Goal: Task Accomplishment & Management: Manage account settings

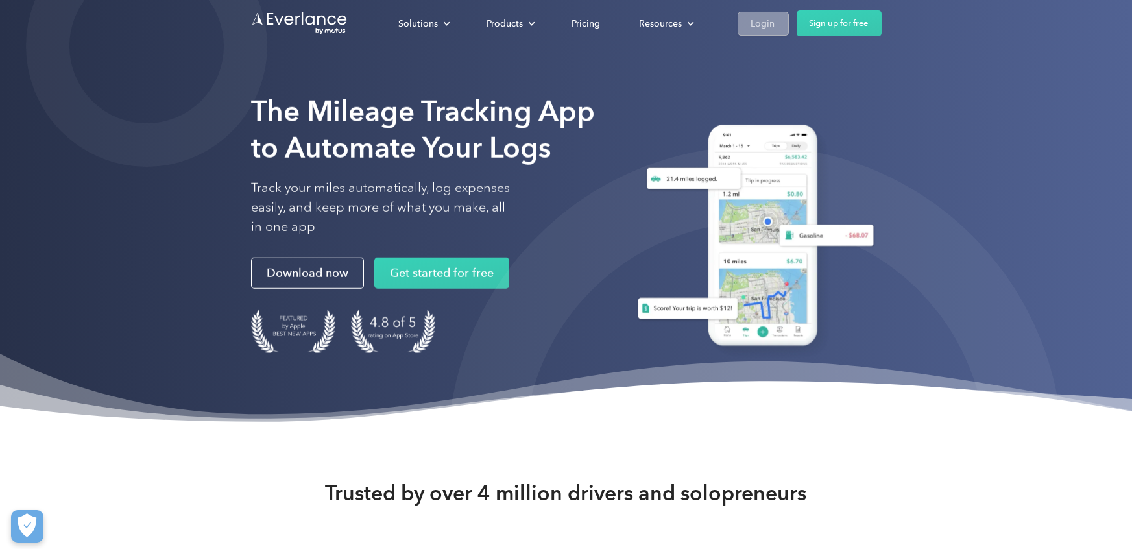
click at [763, 20] on div "Login" at bounding box center [763, 24] width 24 height 16
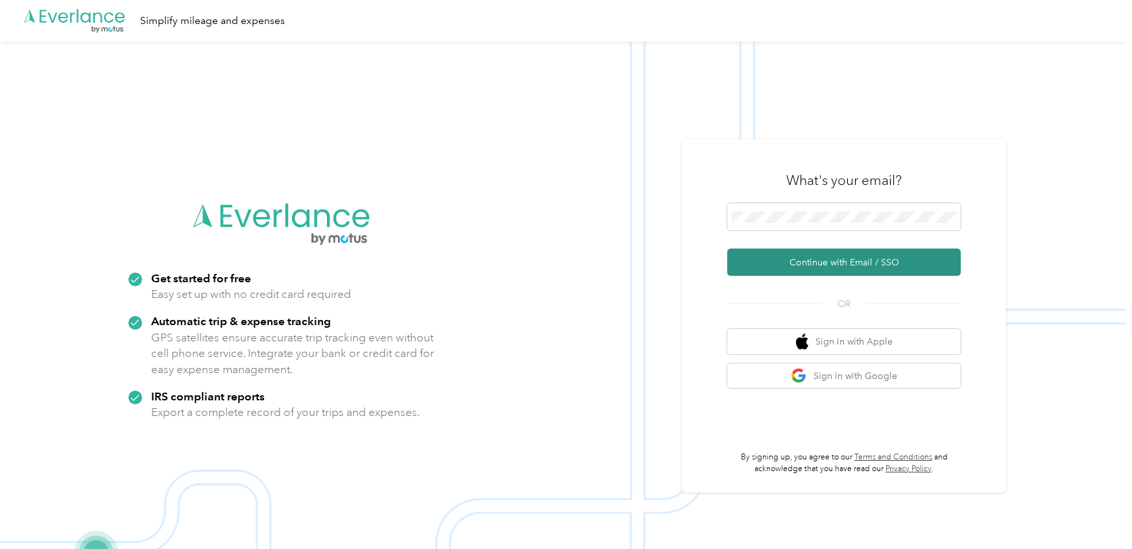
click at [855, 260] on button "Continue with Email / SSO" at bounding box center [844, 262] width 234 height 27
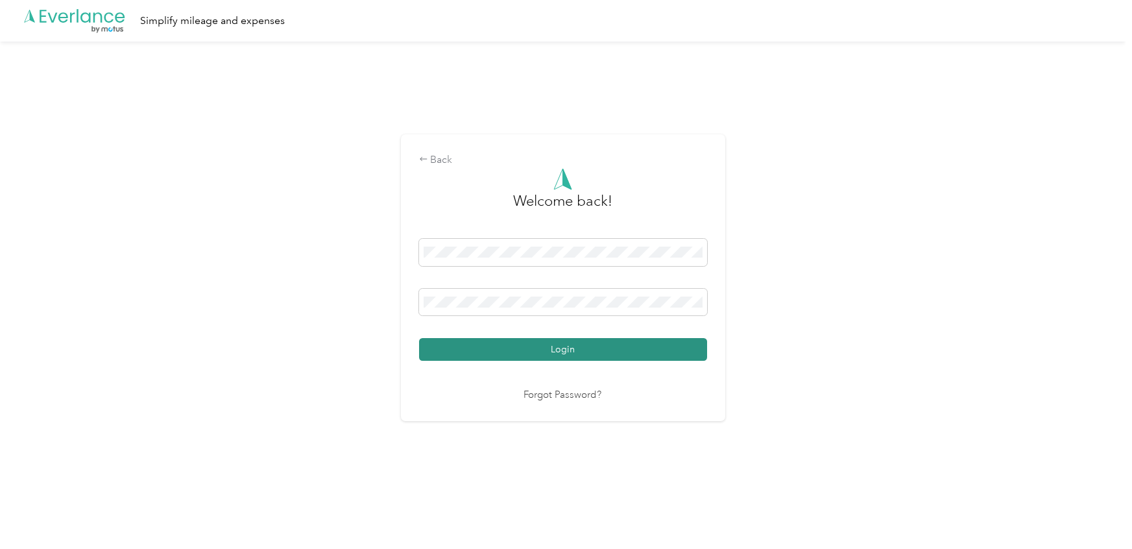
click at [559, 347] on button "Login" at bounding box center [563, 349] width 288 height 23
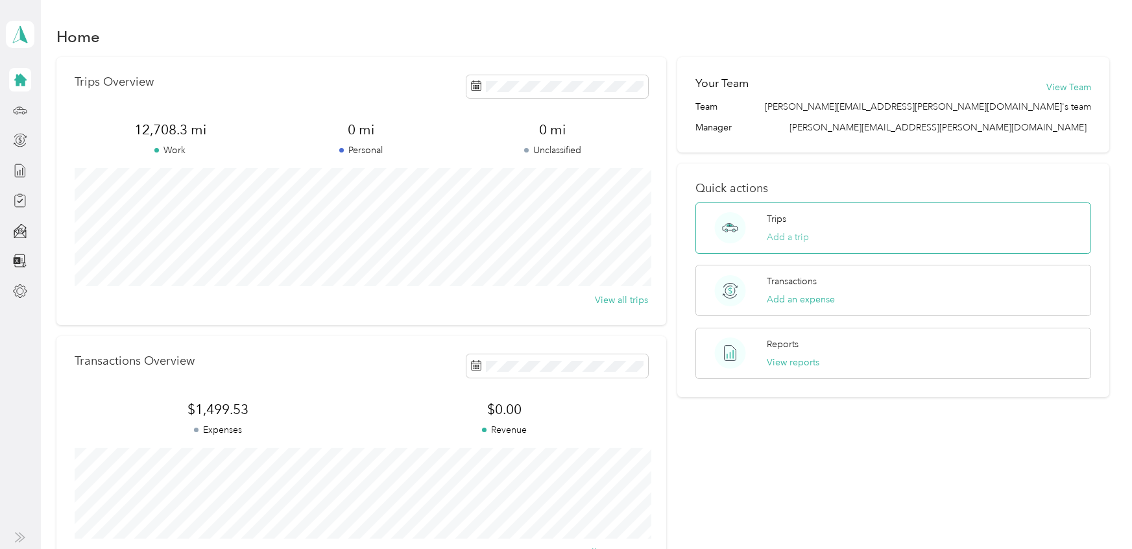
click at [788, 236] on button "Add a trip" at bounding box center [788, 237] width 42 height 14
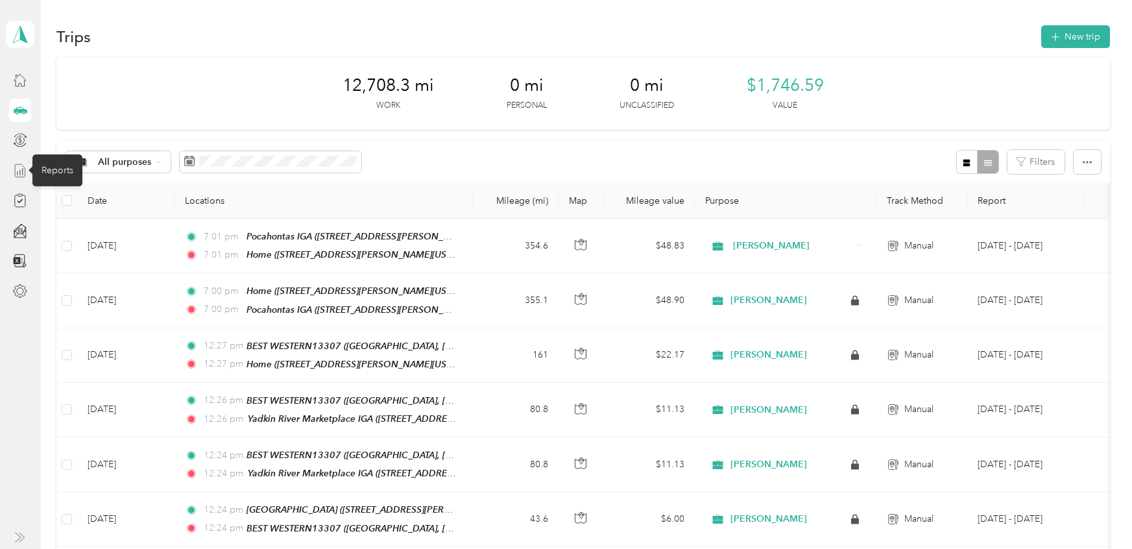
click at [18, 170] on icon at bounding box center [20, 171] width 14 height 14
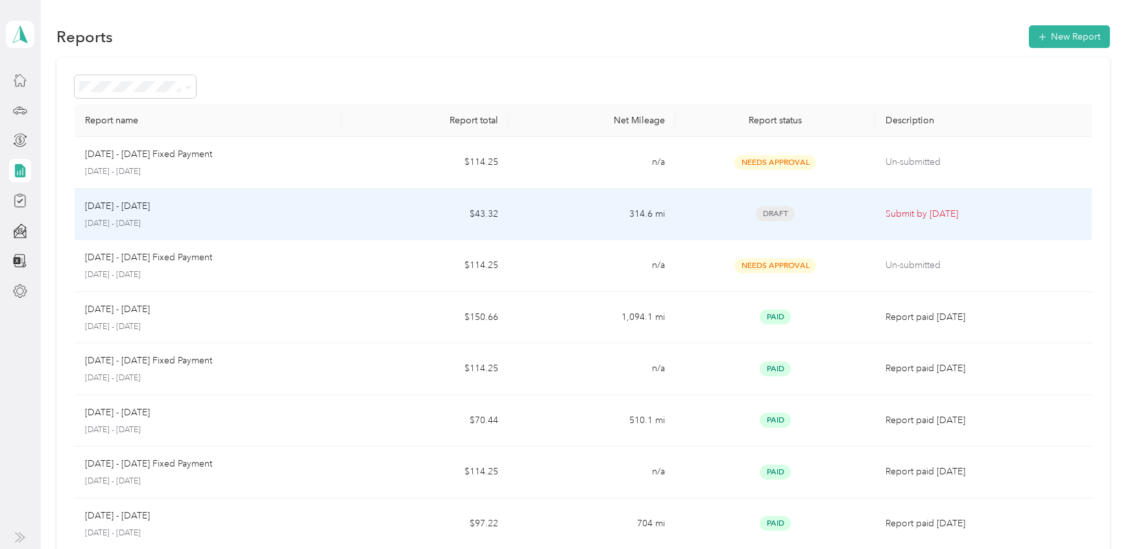
click at [933, 210] on p "Submit by Oct. 4, 2025" at bounding box center [987, 214] width 202 height 14
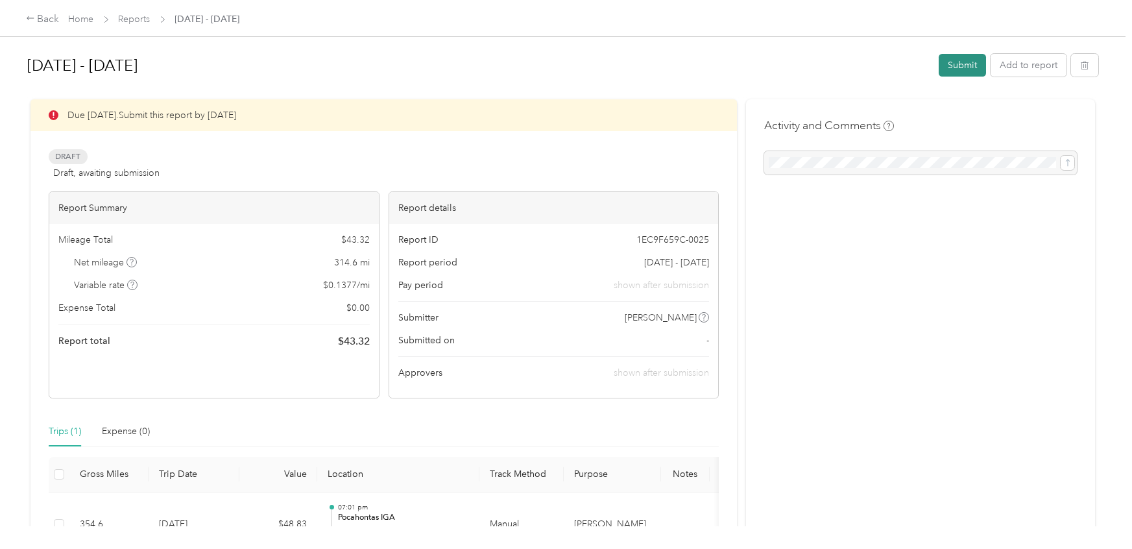
click at [971, 64] on button "Submit" at bounding box center [962, 65] width 47 height 23
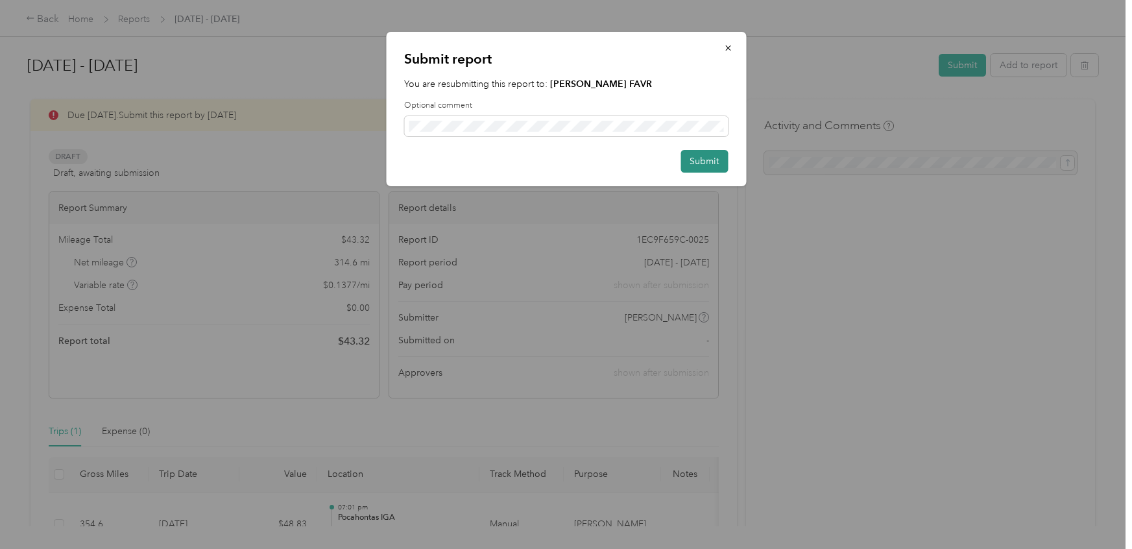
click at [709, 156] on button "Submit" at bounding box center [704, 161] width 47 height 23
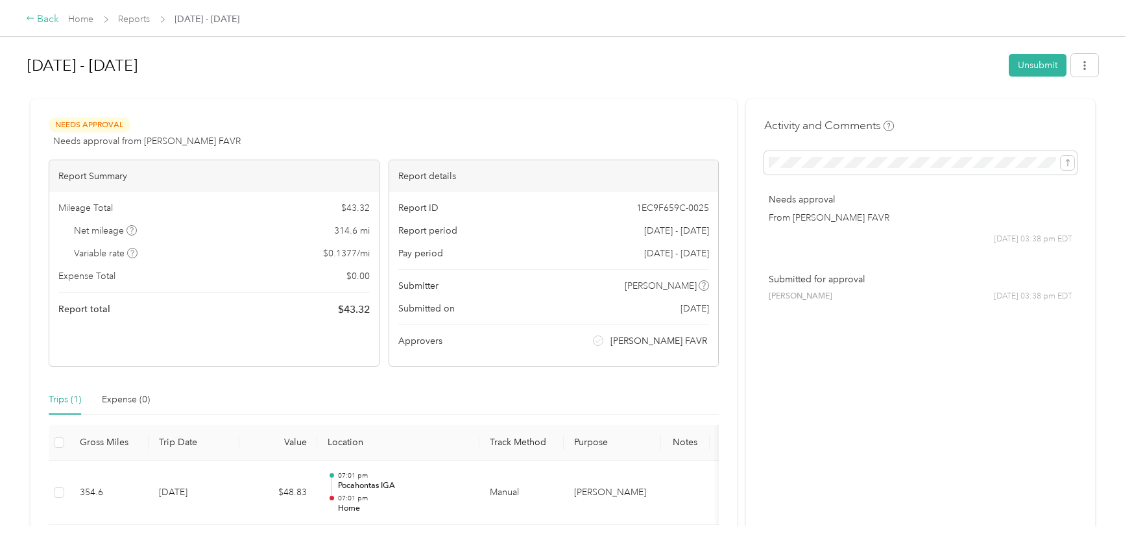
click at [30, 18] on icon at bounding box center [30, 18] width 9 height 9
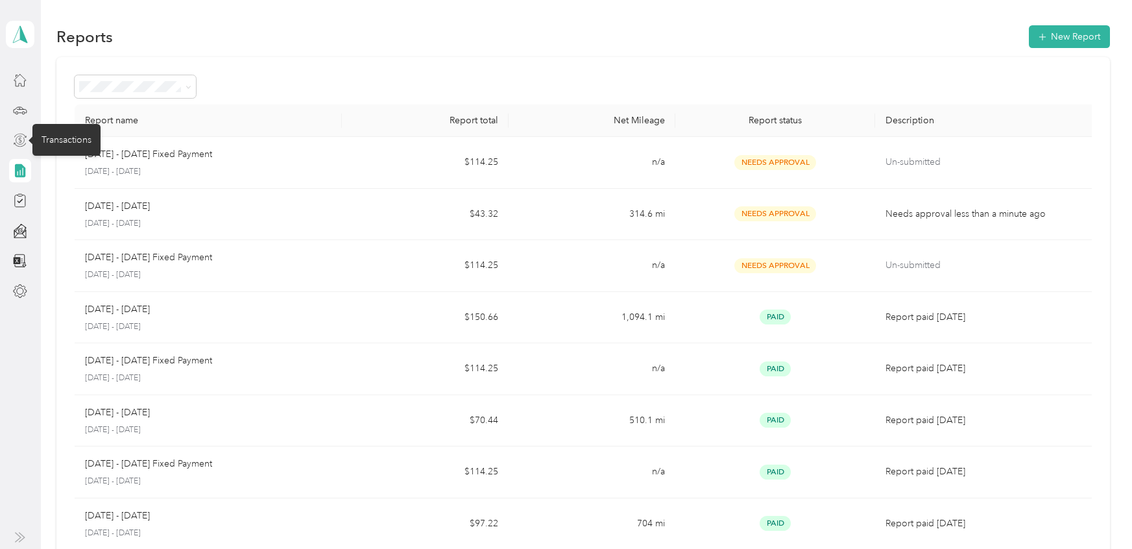
click at [18, 138] on icon at bounding box center [20, 140] width 14 height 14
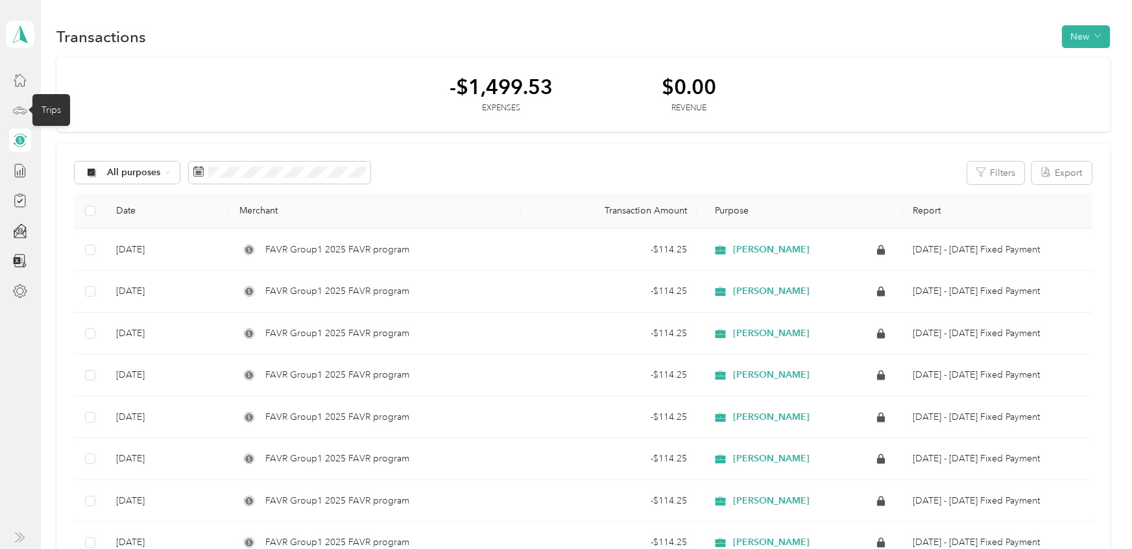
click at [19, 107] on icon at bounding box center [20, 110] width 14 height 14
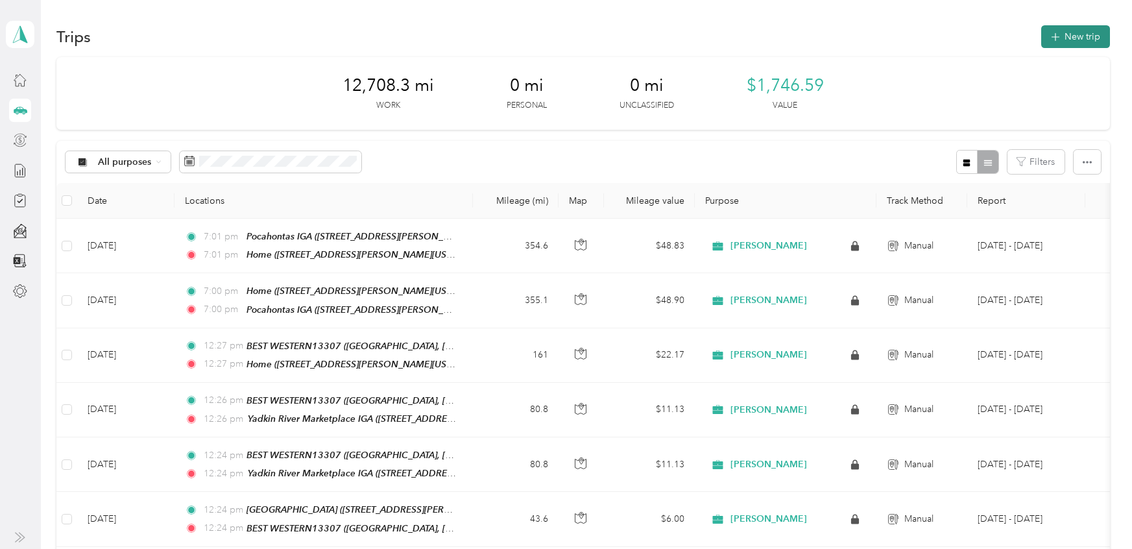
click at [1084, 37] on button "New trip" at bounding box center [1076, 36] width 69 height 23
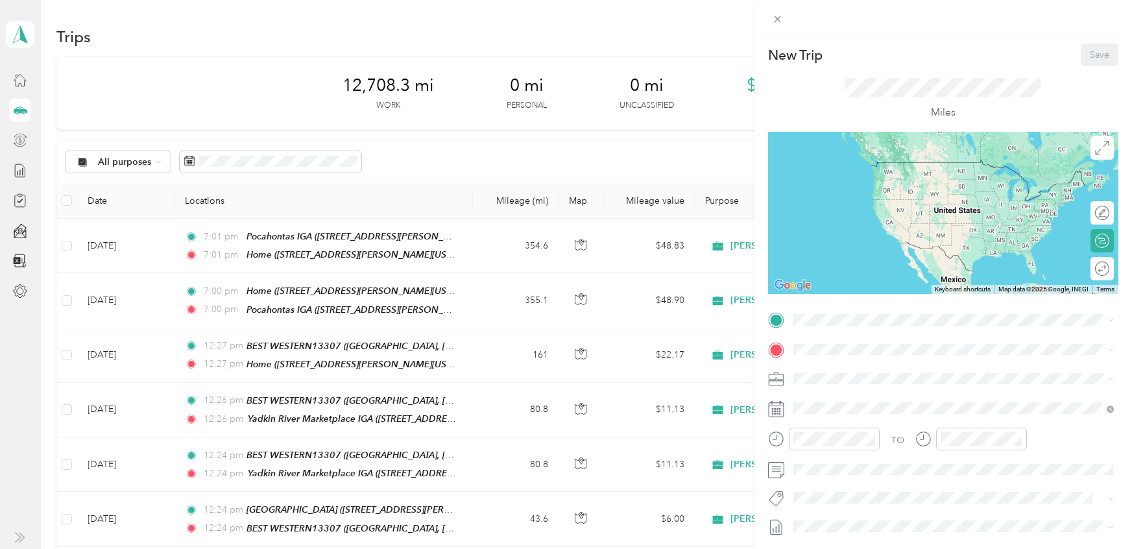
click at [846, 382] on span "1048 Sunset Drive, Latta, South Carolina, United States" at bounding box center [919, 382] width 202 height 11
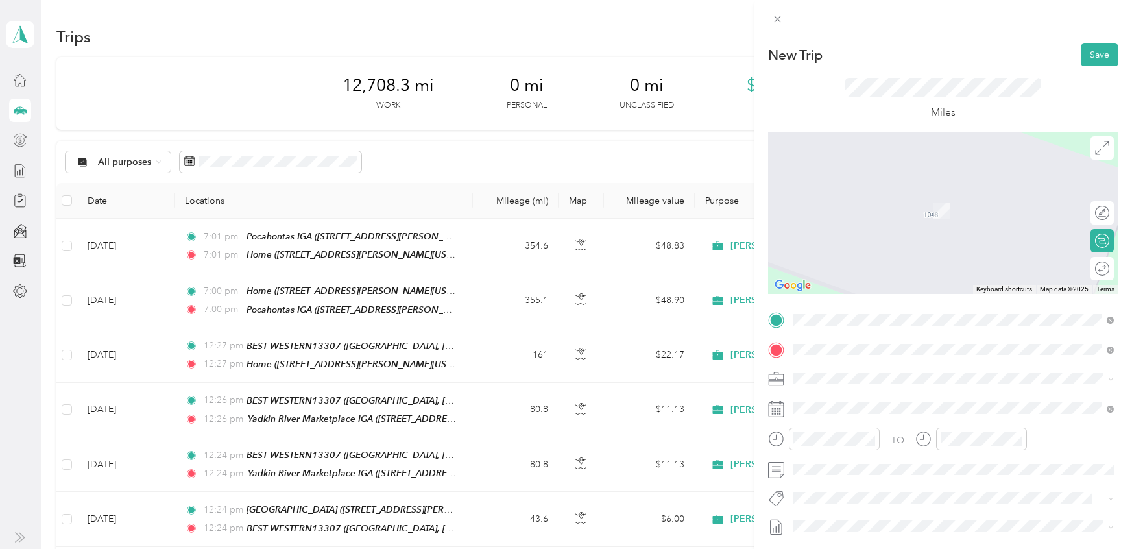
click at [901, 402] on span "299 South Converse Street Spartanburg, South Carolina 29306, United States" at bounding box center [883, 397] width 130 height 12
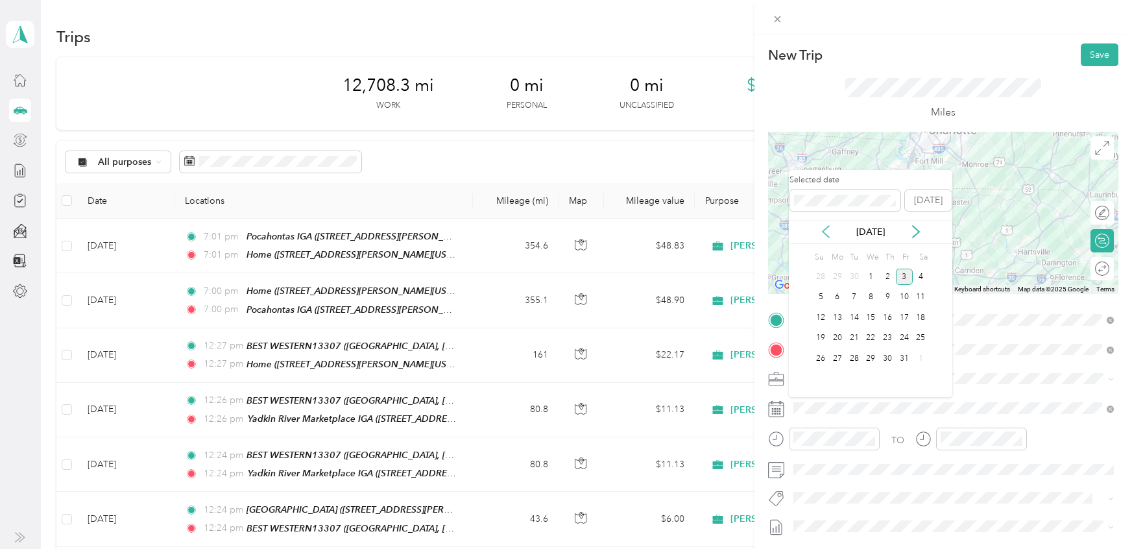
click at [825, 229] on icon at bounding box center [826, 232] width 6 height 12
click at [820, 357] on div "28" at bounding box center [820, 358] width 17 height 16
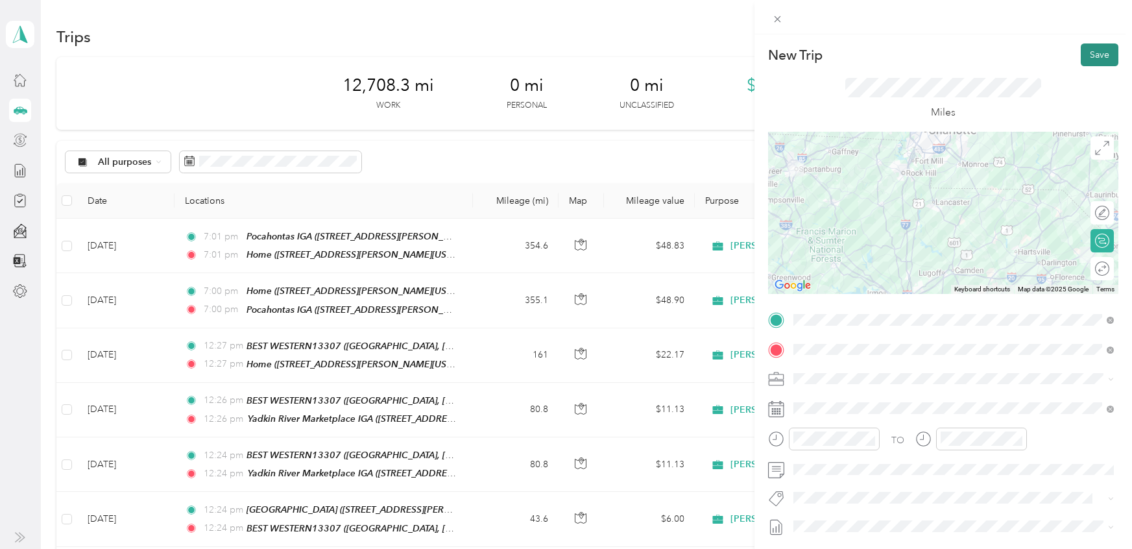
click at [1101, 53] on button "Save" at bounding box center [1100, 54] width 38 height 23
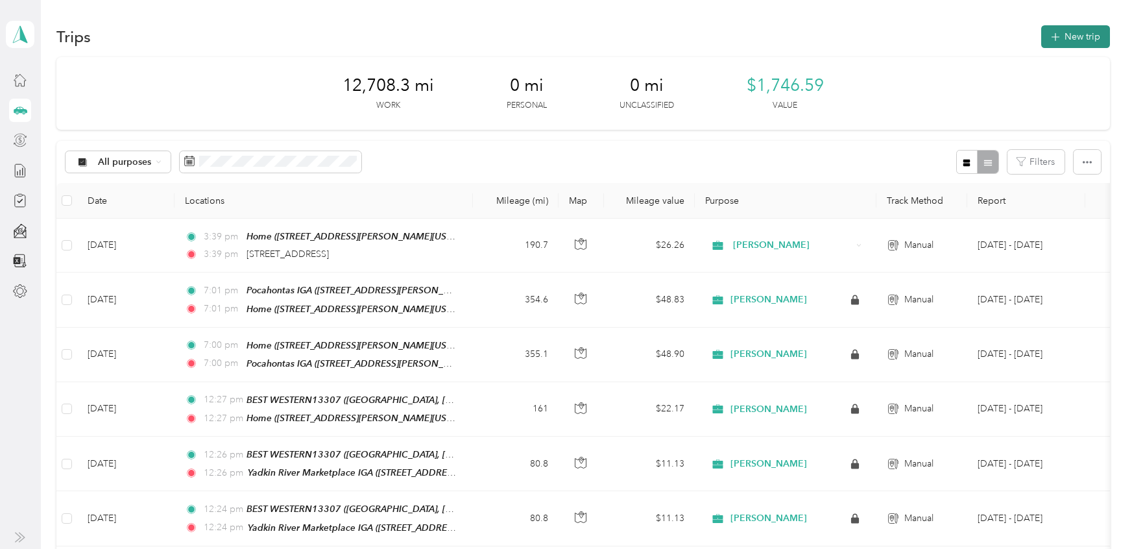
click at [1085, 36] on button "New trip" at bounding box center [1076, 36] width 69 height 23
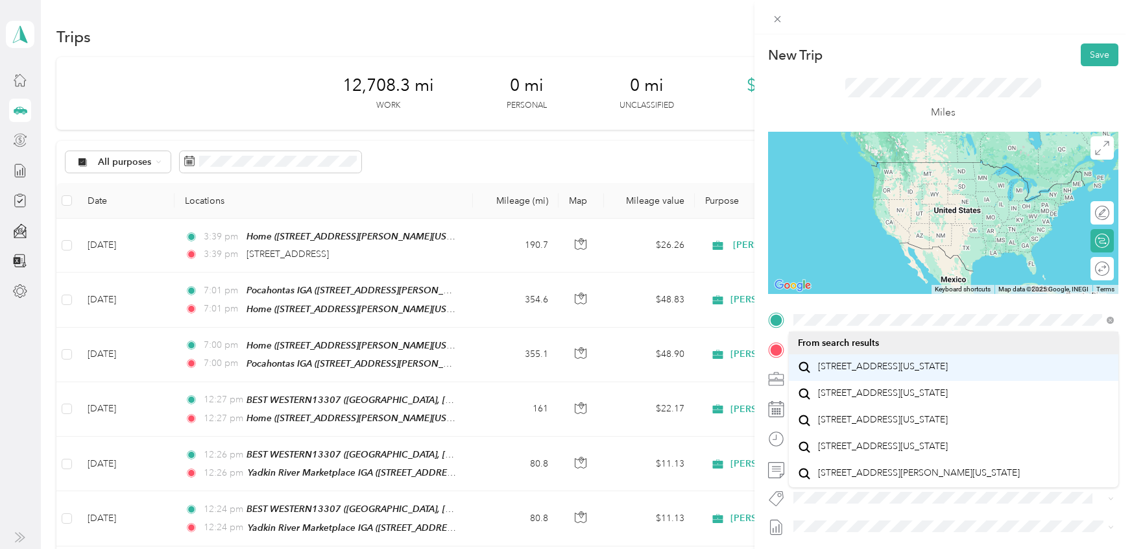
click at [849, 366] on span "299 South Converse Street Spartanburg, South Carolina 29306, United States" at bounding box center [883, 367] width 130 height 12
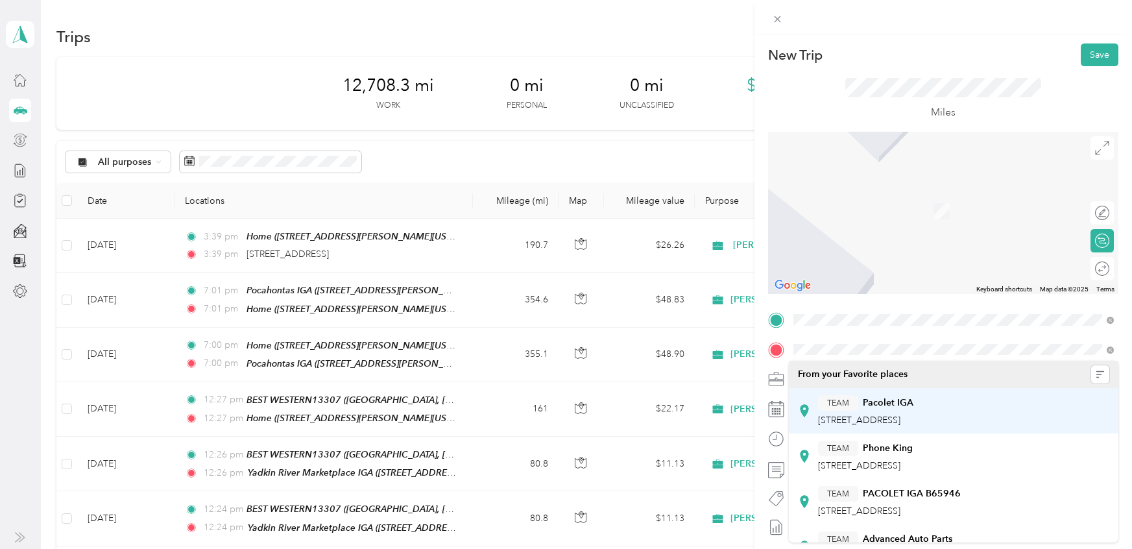
click at [895, 415] on span "7013 S Pine St, 293722246, Pacolet, SC, USA" at bounding box center [859, 420] width 82 height 11
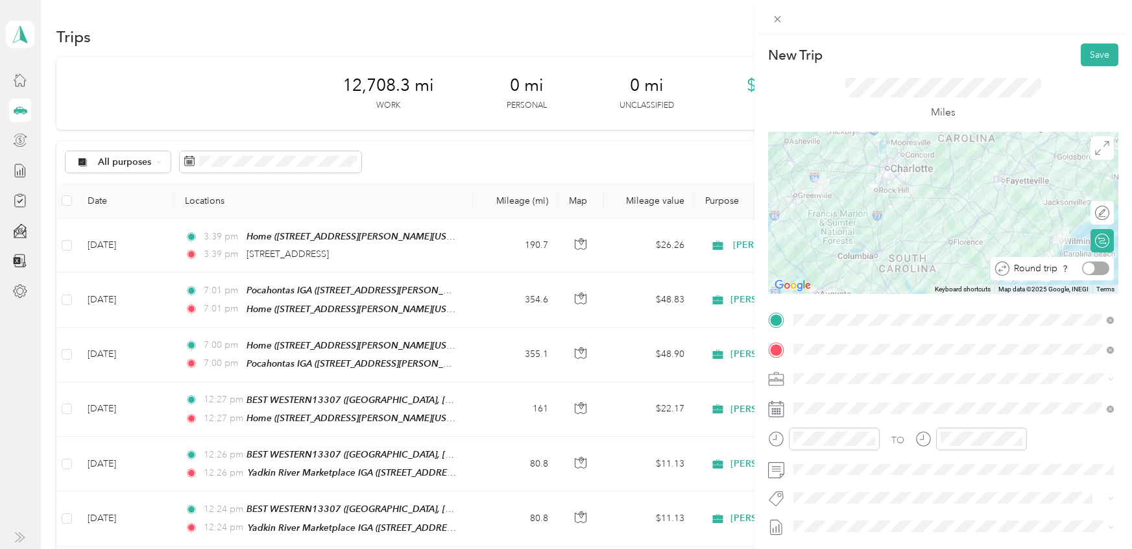
click at [1101, 271] on div at bounding box center [1095, 269] width 27 height 14
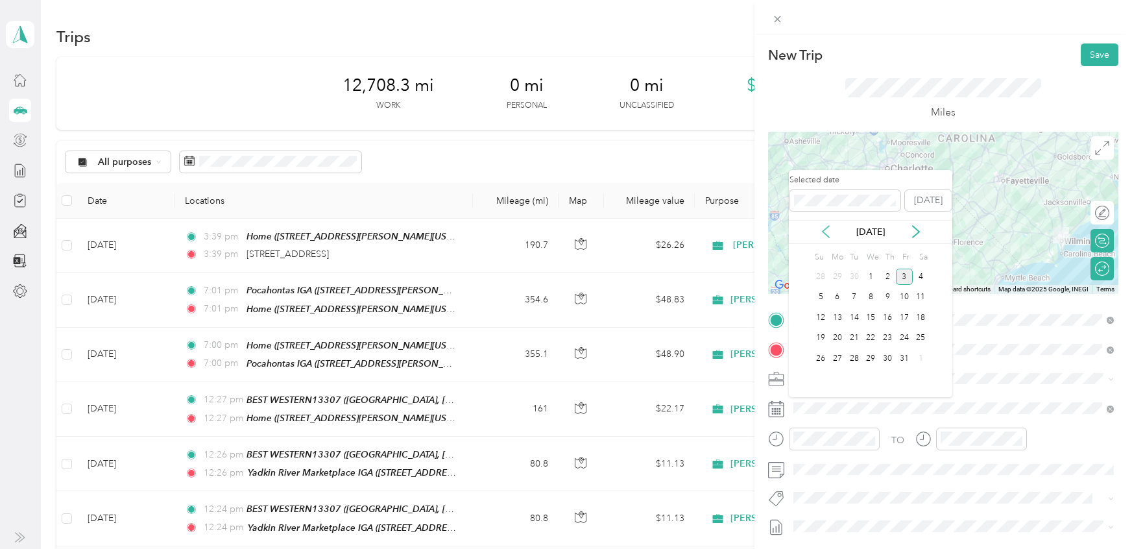
click at [823, 228] on icon at bounding box center [826, 231] width 13 height 13
click at [837, 352] on div "29" at bounding box center [837, 358] width 17 height 16
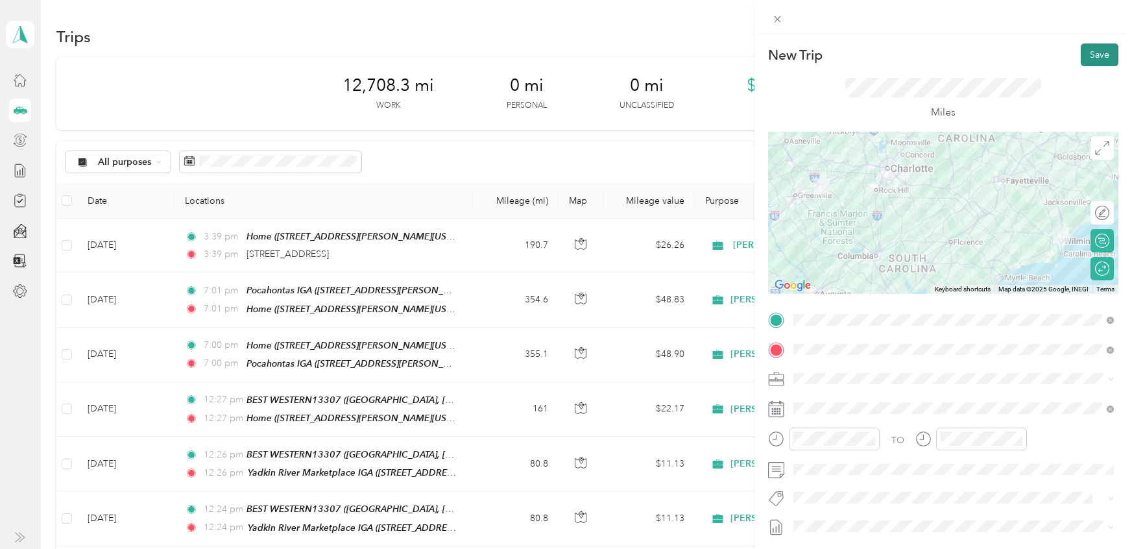
click at [1104, 53] on button "Save" at bounding box center [1100, 54] width 38 height 23
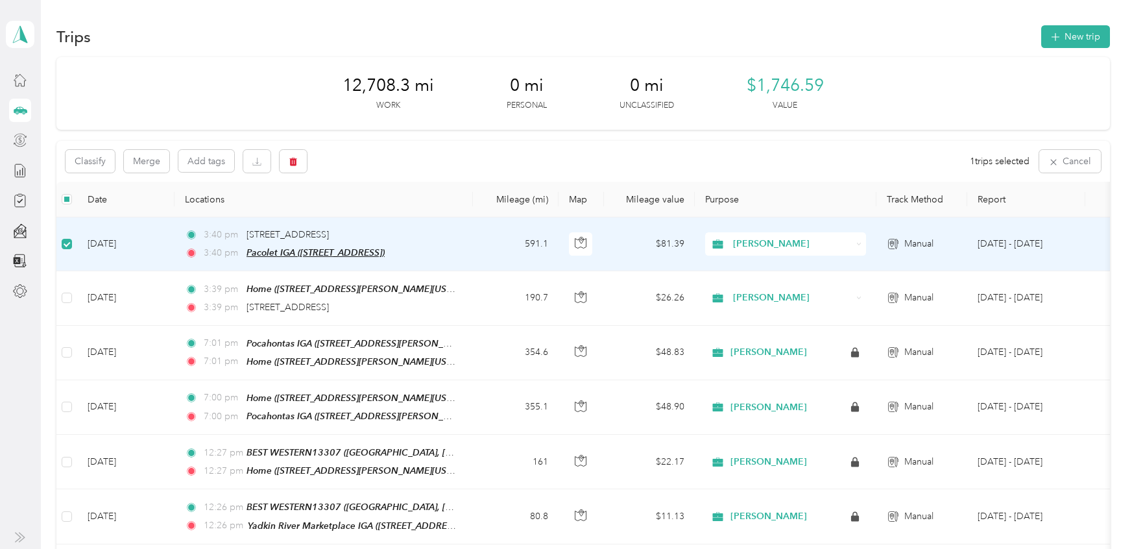
click at [385, 247] on span "Pacolet IGA (7013 S Pine St, Pacolet, SC)" at bounding box center [316, 252] width 138 height 10
click at [458, 165] on div "Classify Merge Add tags 1 trips selected Cancel" at bounding box center [582, 161] width 1053 height 41
click at [1059, 159] on icon "button" at bounding box center [1054, 162] width 10 height 10
click at [72, 247] on td at bounding box center [66, 246] width 21 height 54
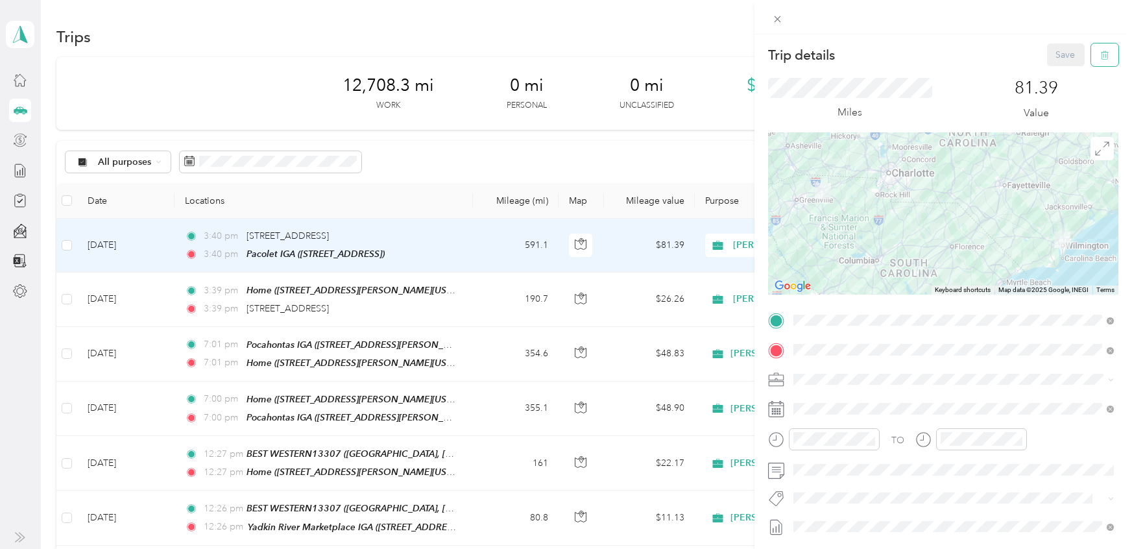
click at [1104, 55] on icon "button" at bounding box center [1105, 55] width 9 height 9
click at [1062, 71] on button "Yes" at bounding box center [1066, 70] width 25 height 21
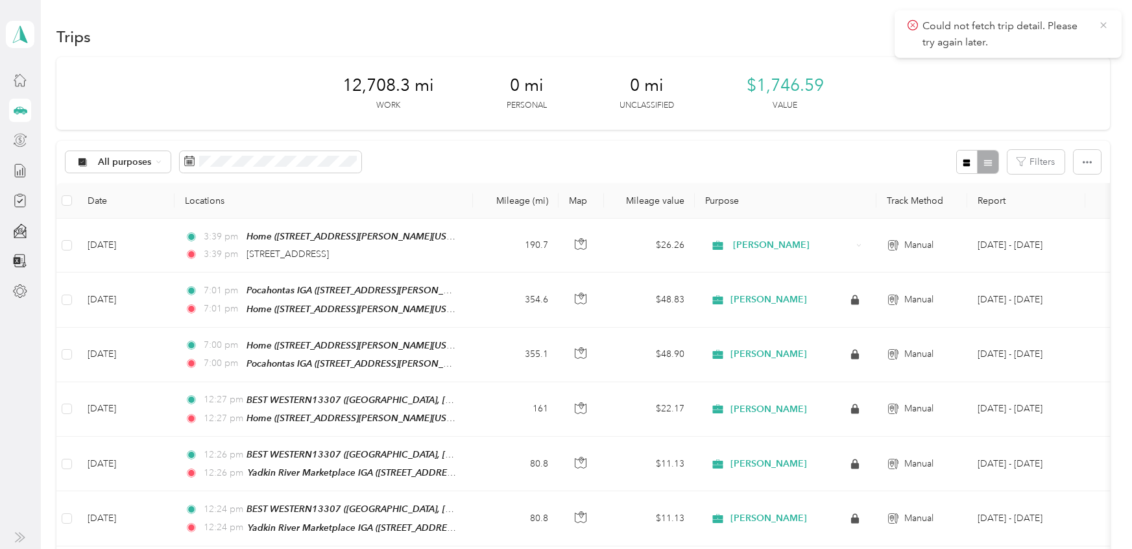
click at [1101, 26] on icon at bounding box center [1104, 25] width 10 height 12
click at [1078, 33] on button "New trip" at bounding box center [1076, 36] width 69 height 23
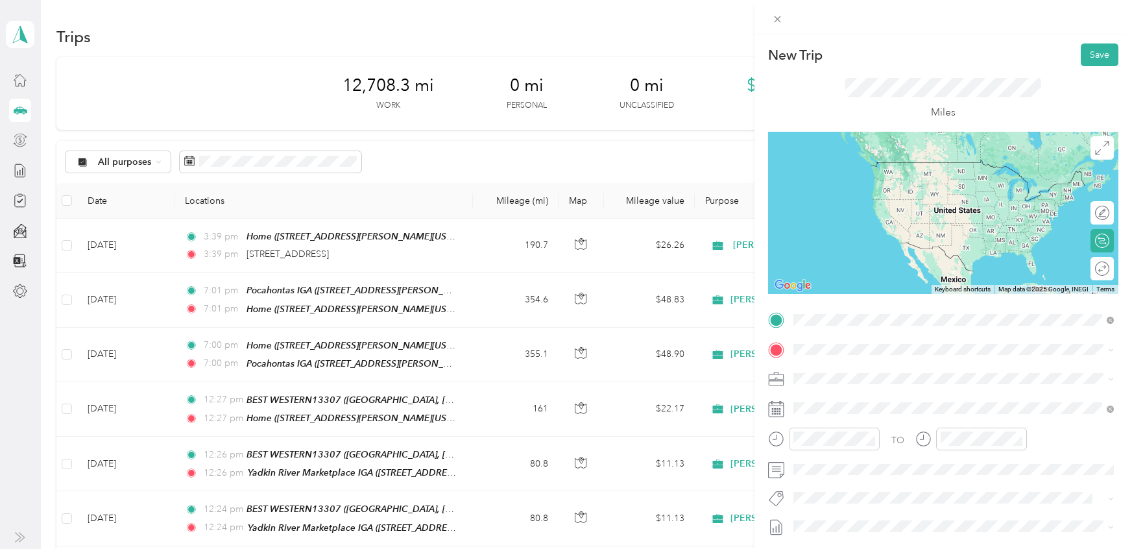
click at [881, 369] on span "299 South Converse Street Spartanburg, South Carolina 29306, United States" at bounding box center [883, 367] width 130 height 12
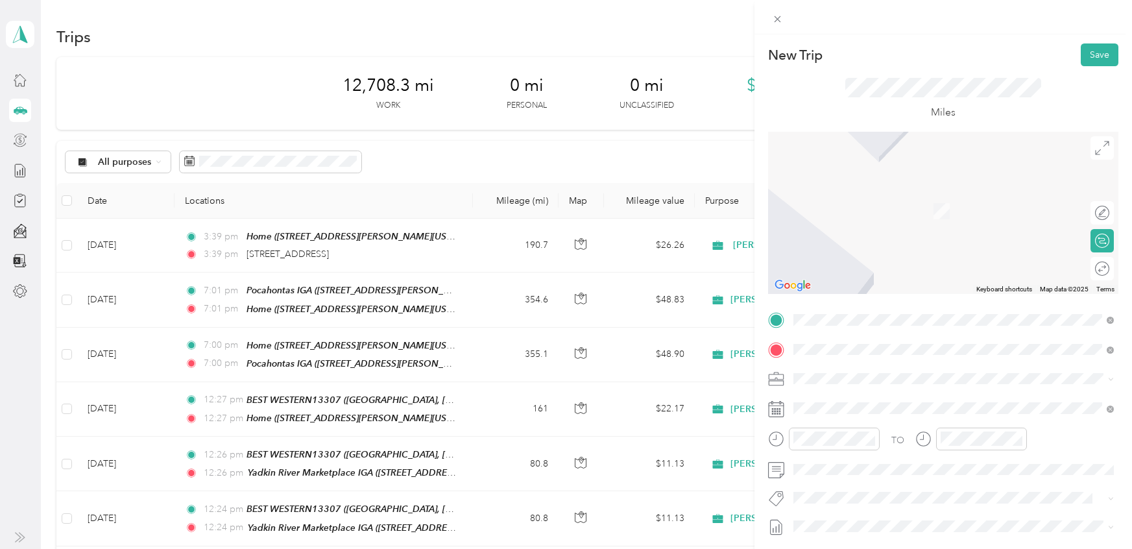
click at [881, 415] on span "7013 S Pine St, 293722246, Pacolet, SC, USA" at bounding box center [859, 420] width 82 height 11
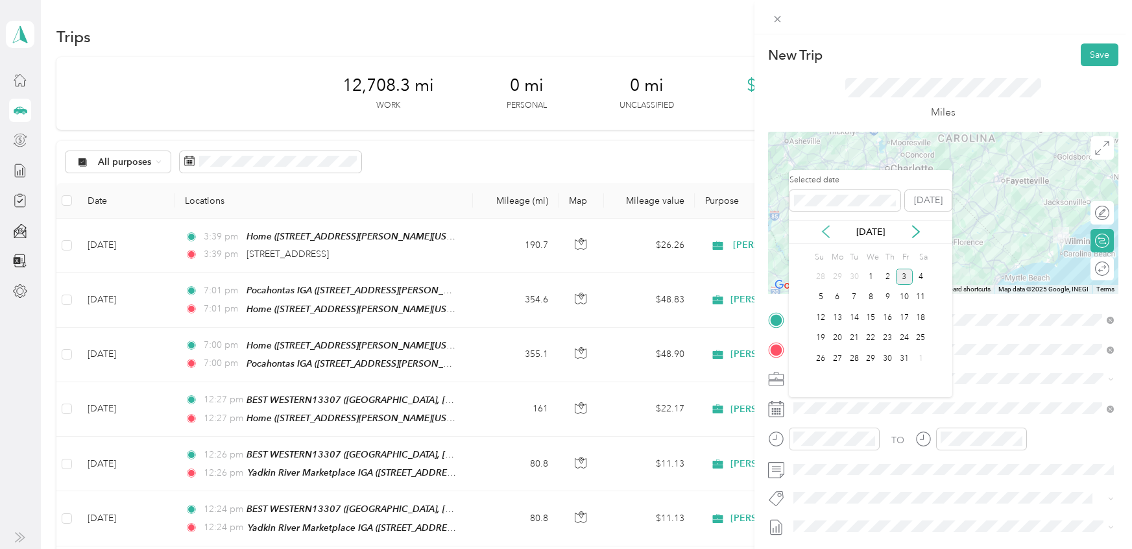
click at [825, 230] on icon at bounding box center [826, 232] width 6 height 12
click at [837, 354] on div "29" at bounding box center [837, 358] width 17 height 16
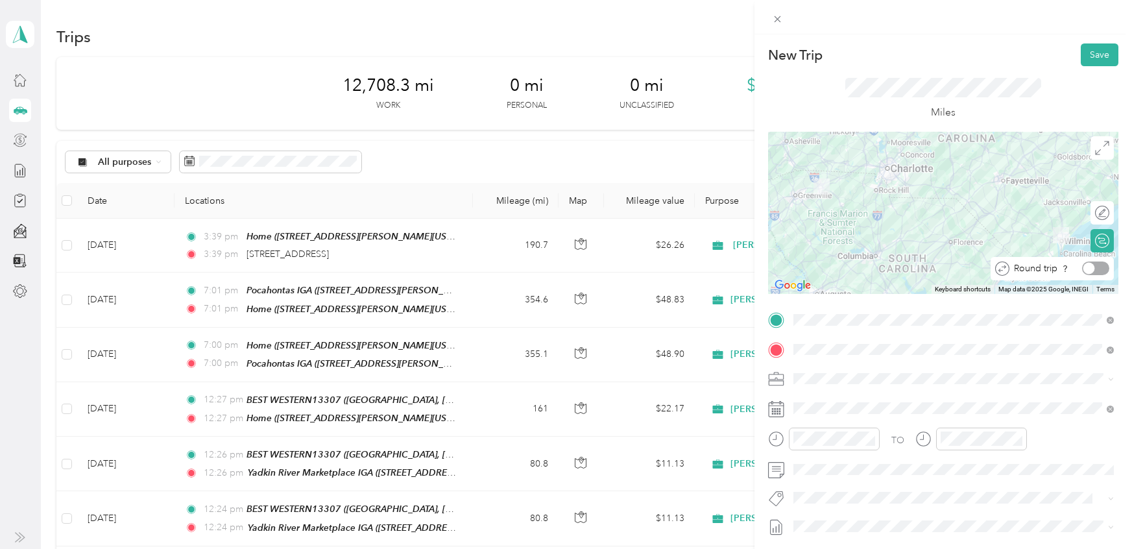
click at [1101, 267] on div at bounding box center [1095, 269] width 27 height 14
click at [1102, 55] on button "Save" at bounding box center [1100, 54] width 38 height 23
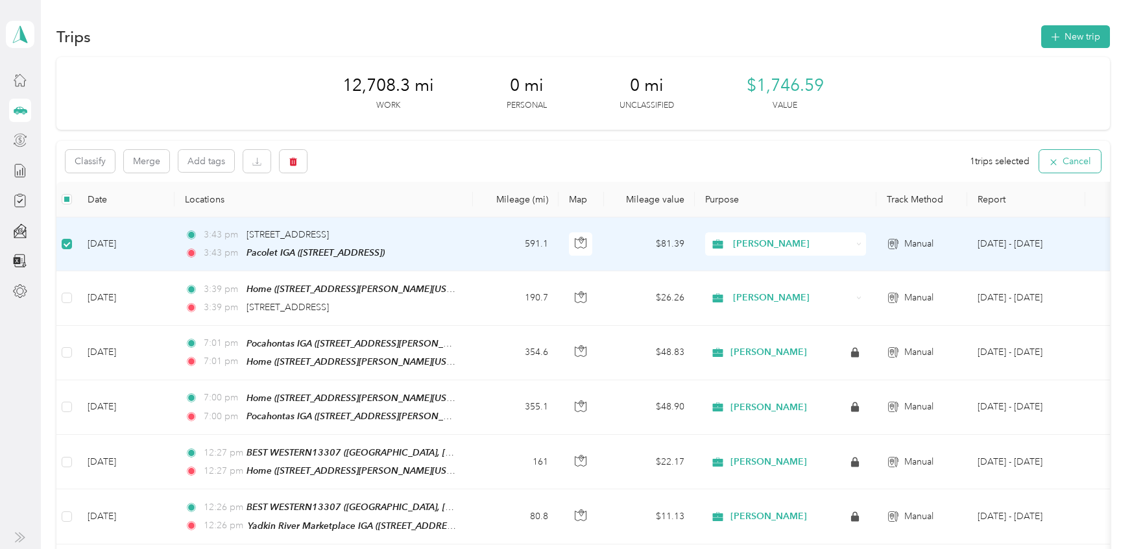
click at [1081, 161] on button "Cancel" at bounding box center [1071, 161] width 62 height 23
click at [329, 234] on span "299 South Converse Street, Spartanburg" at bounding box center [288, 235] width 82 height 11
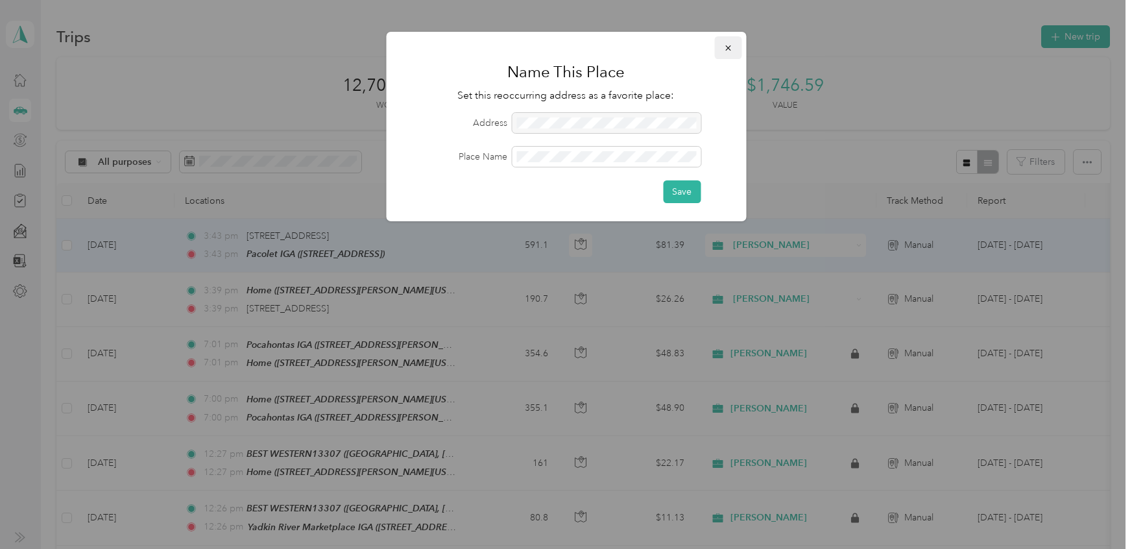
click at [732, 50] on icon "button" at bounding box center [728, 47] width 9 height 9
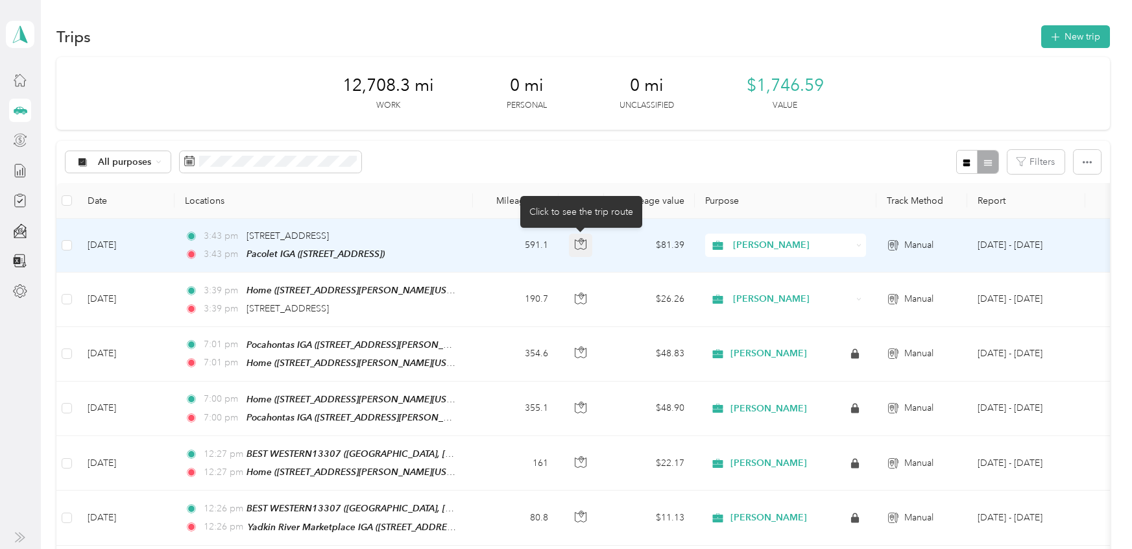
click at [582, 244] on icon "button" at bounding box center [581, 244] width 12 height 12
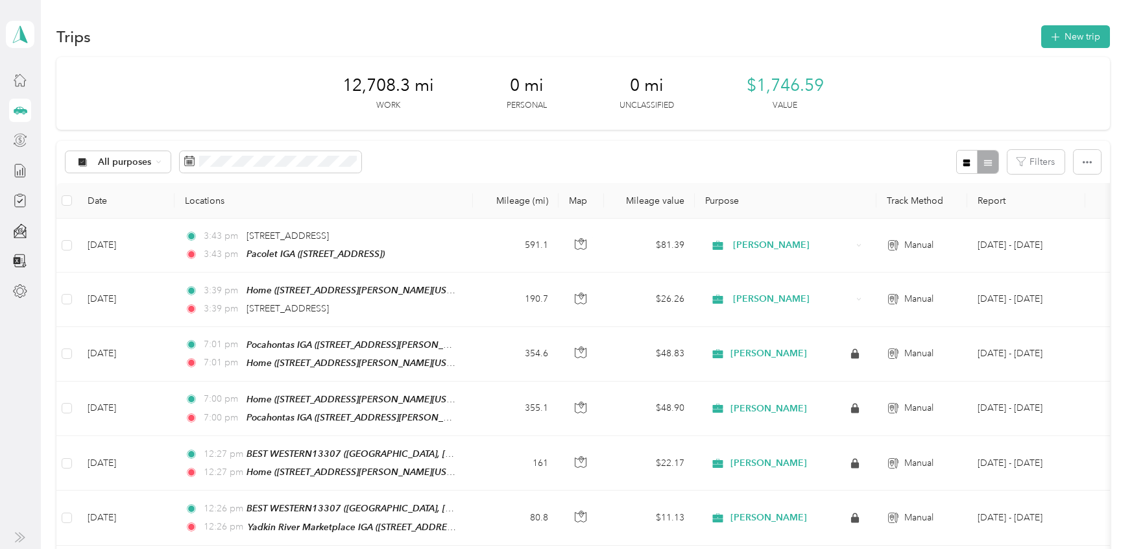
click at [824, 110] on div "$1,746.59 Value" at bounding box center [785, 93] width 77 height 36
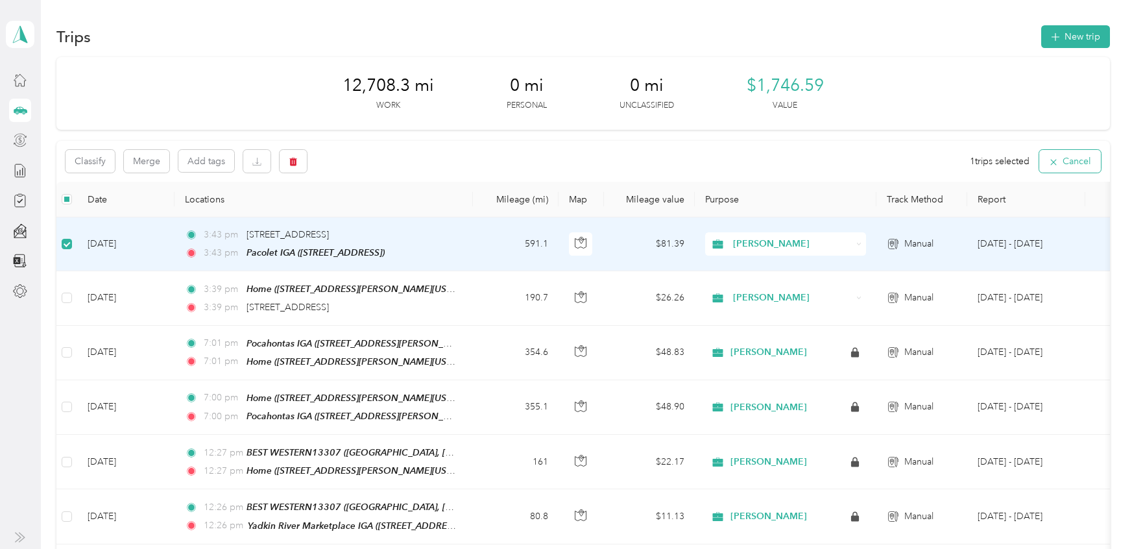
click at [1082, 161] on button "Cancel" at bounding box center [1071, 161] width 62 height 23
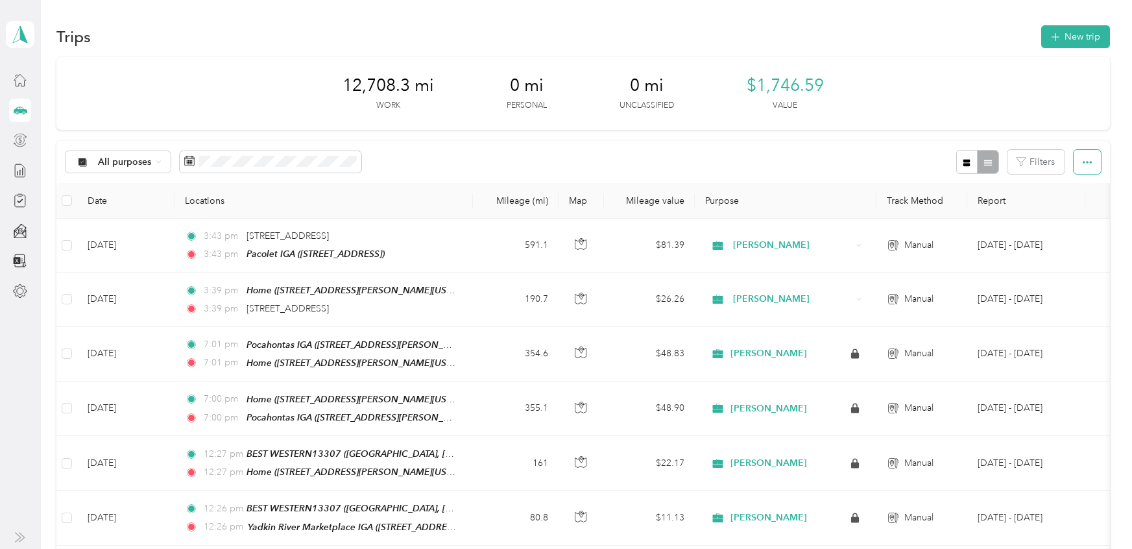
click at [1092, 162] on icon "button" at bounding box center [1087, 162] width 9 height 9
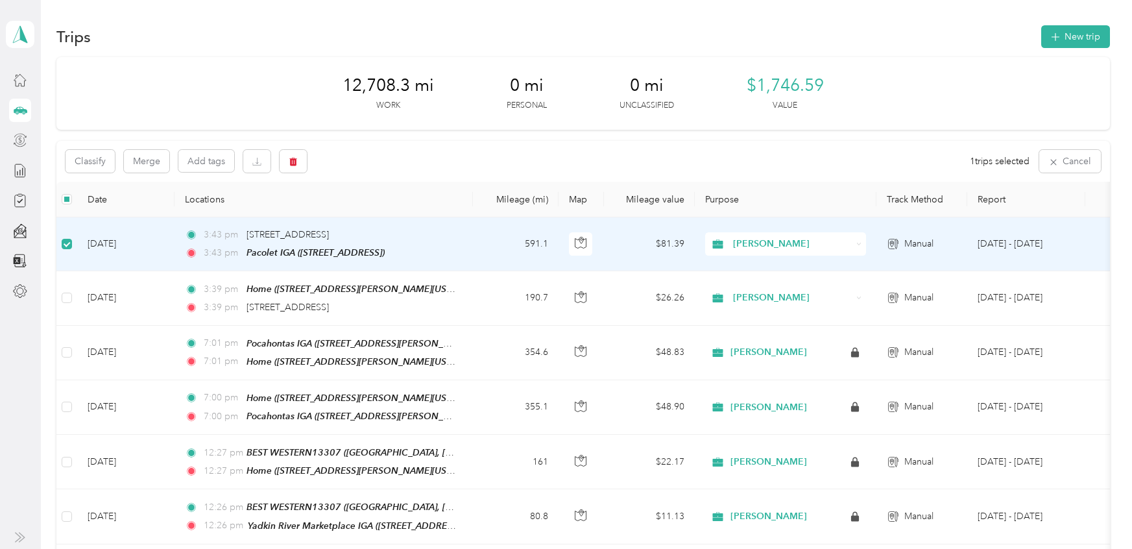
click at [225, 237] on span "3:43 pm" at bounding box center [222, 235] width 37 height 14
click at [154, 240] on td "Sep 29, 2025" at bounding box center [125, 244] width 97 height 54
click at [292, 160] on icon "button" at bounding box center [293, 161] width 9 height 9
click at [350, 214] on button "No" at bounding box center [359, 215] width 24 height 21
click at [289, 159] on icon "button" at bounding box center [293, 161] width 9 height 9
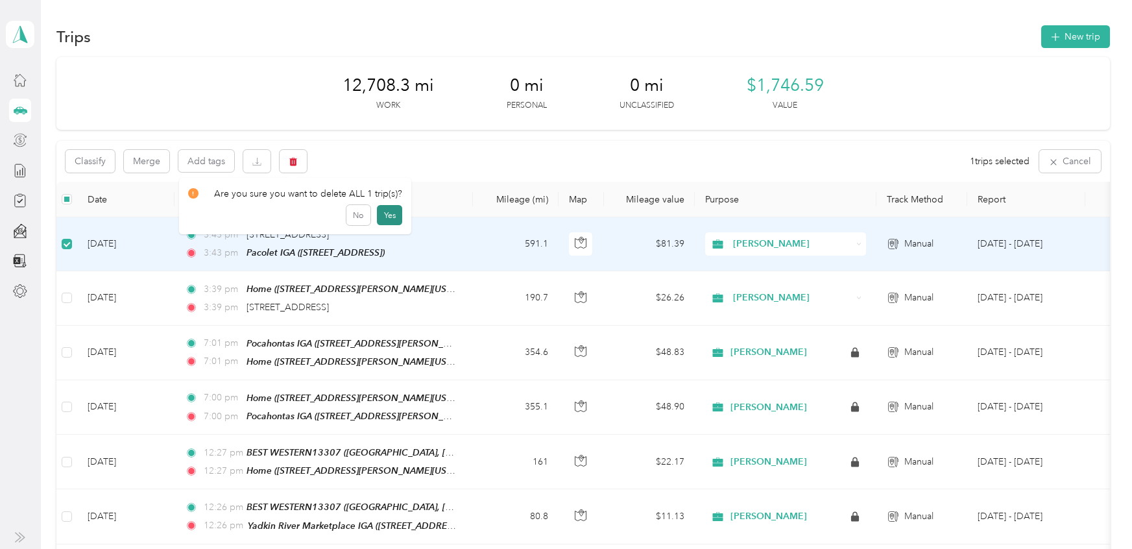
click at [388, 212] on button "Yes" at bounding box center [389, 215] width 25 height 21
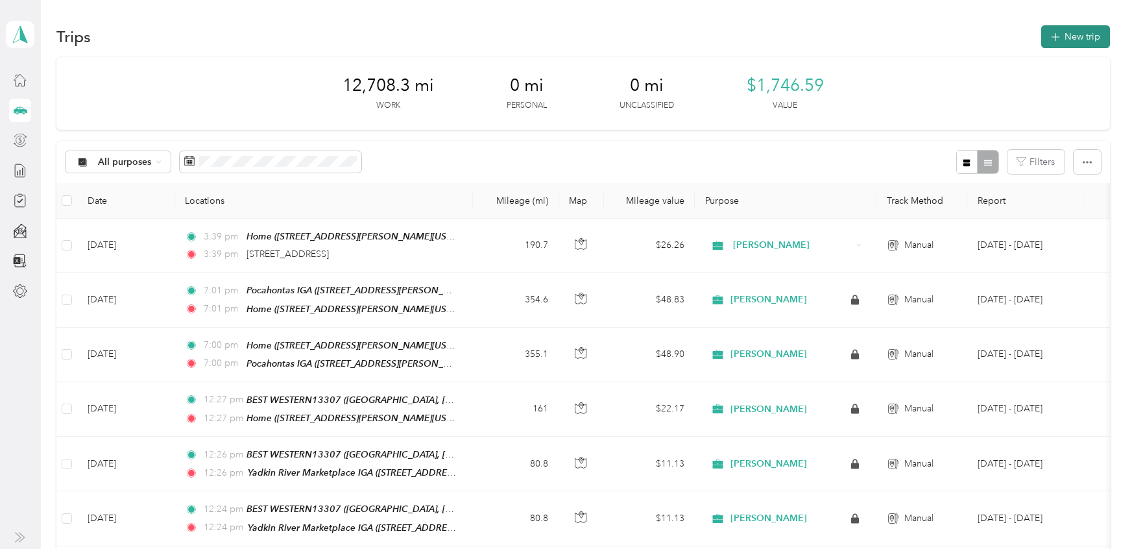
click at [1084, 36] on button "New trip" at bounding box center [1076, 36] width 69 height 23
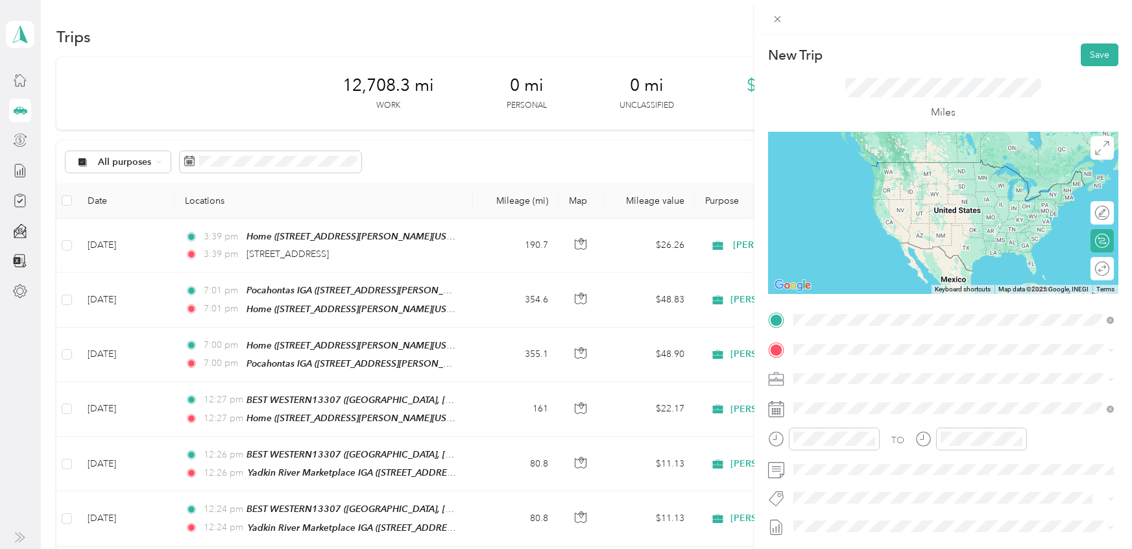
click at [881, 372] on span "299 South Converse Street Spartanburg, South Carolina 29306, United States" at bounding box center [883, 367] width 130 height 12
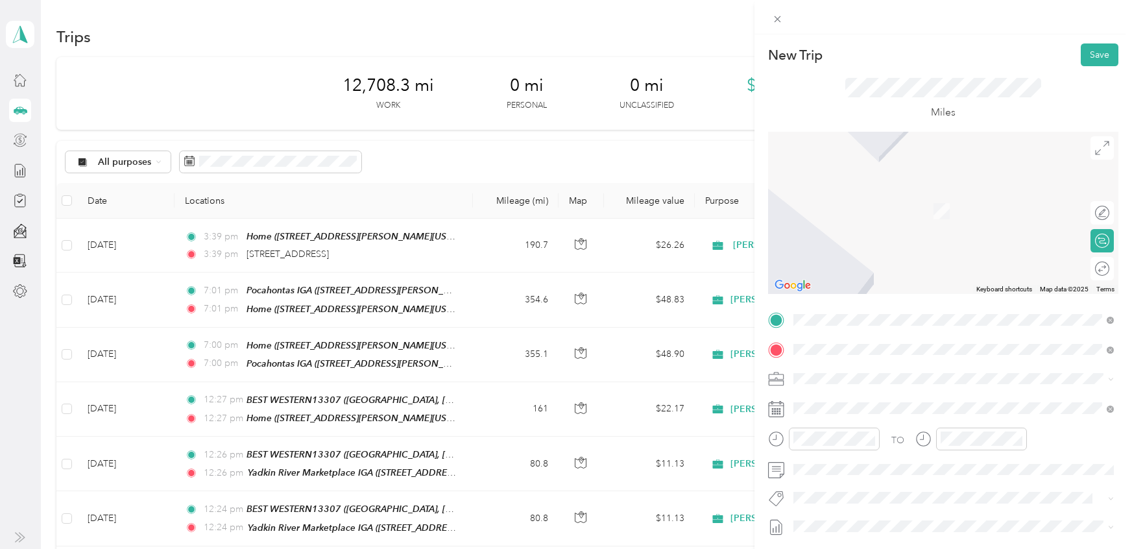
click at [882, 408] on div "TEAM Pacolet IGA" at bounding box center [865, 403] width 95 height 16
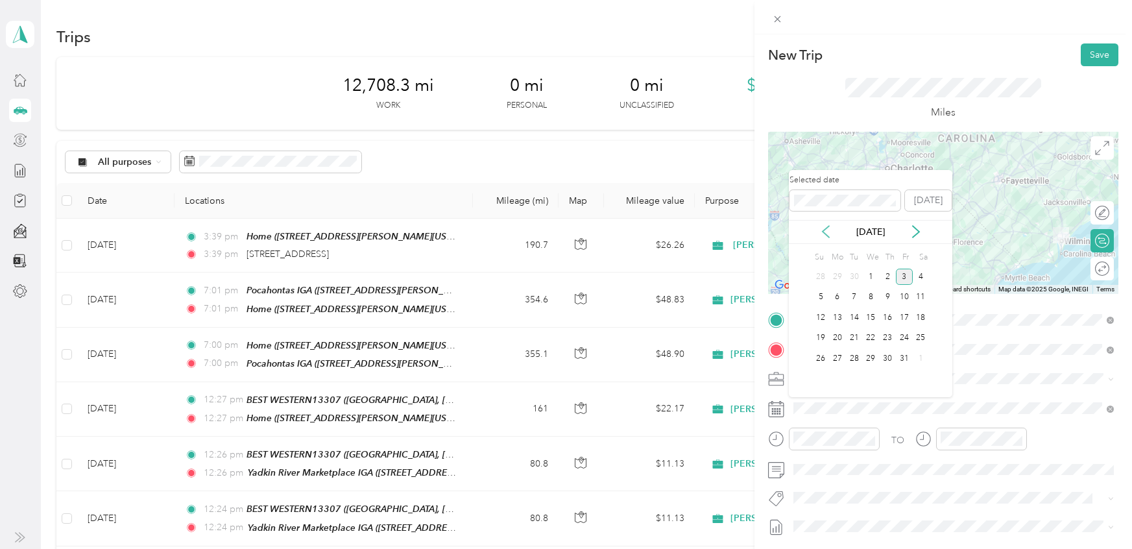
click at [825, 226] on icon at bounding box center [826, 231] width 13 height 13
click at [839, 357] on div "29" at bounding box center [837, 358] width 17 height 16
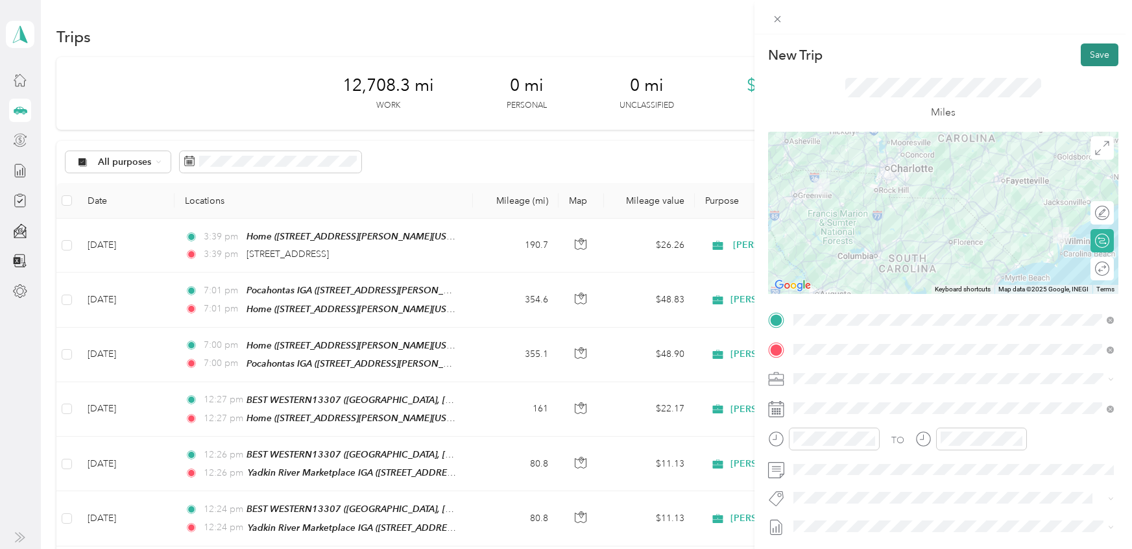
click at [1097, 53] on button "Save" at bounding box center [1100, 54] width 38 height 23
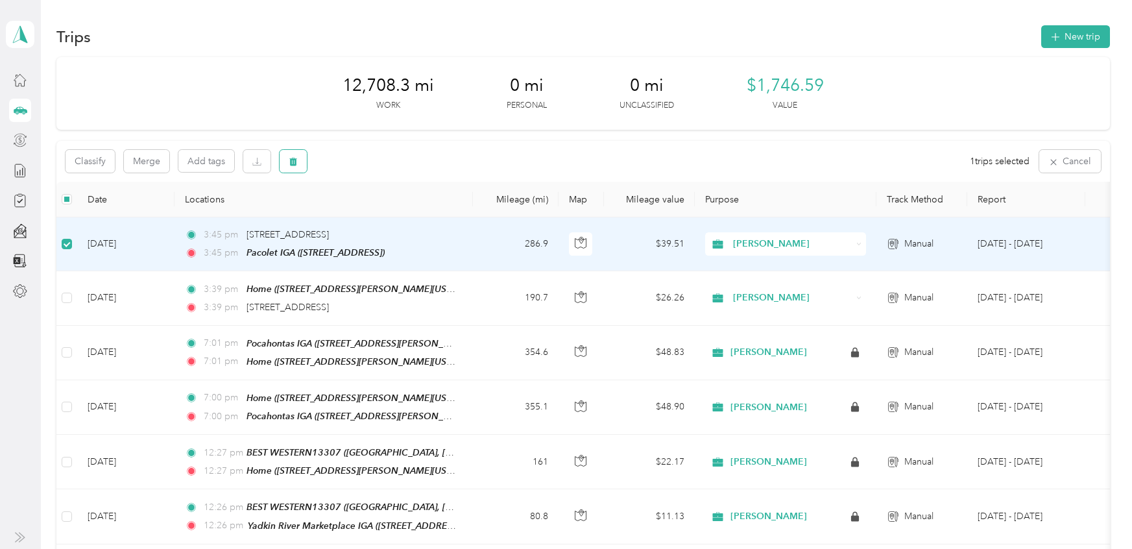
click at [293, 160] on icon "button" at bounding box center [293, 162] width 8 height 8
click at [387, 212] on button "Yes" at bounding box center [389, 215] width 25 height 21
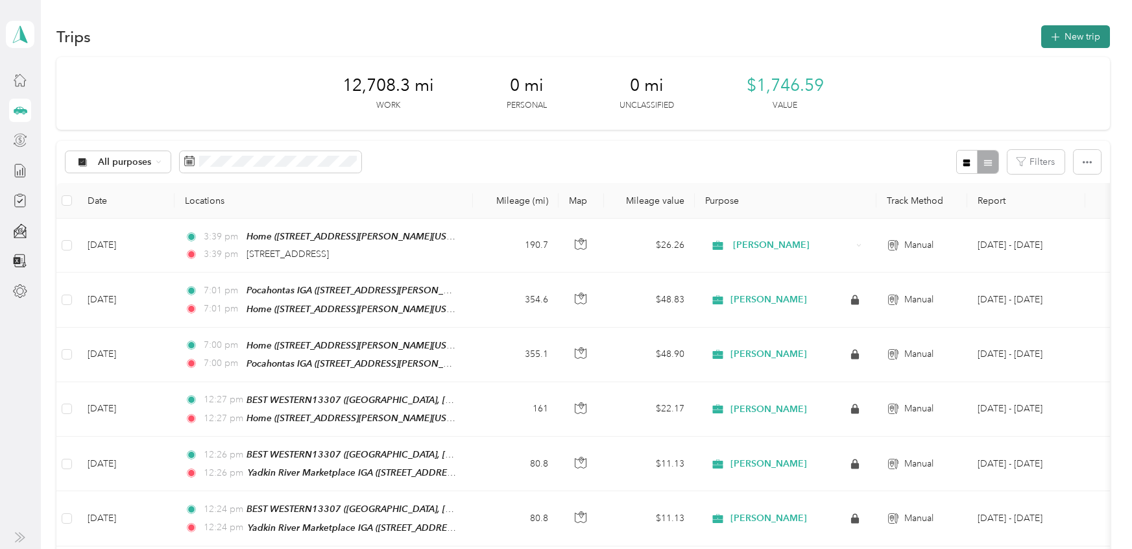
click at [1085, 37] on button "New trip" at bounding box center [1076, 36] width 69 height 23
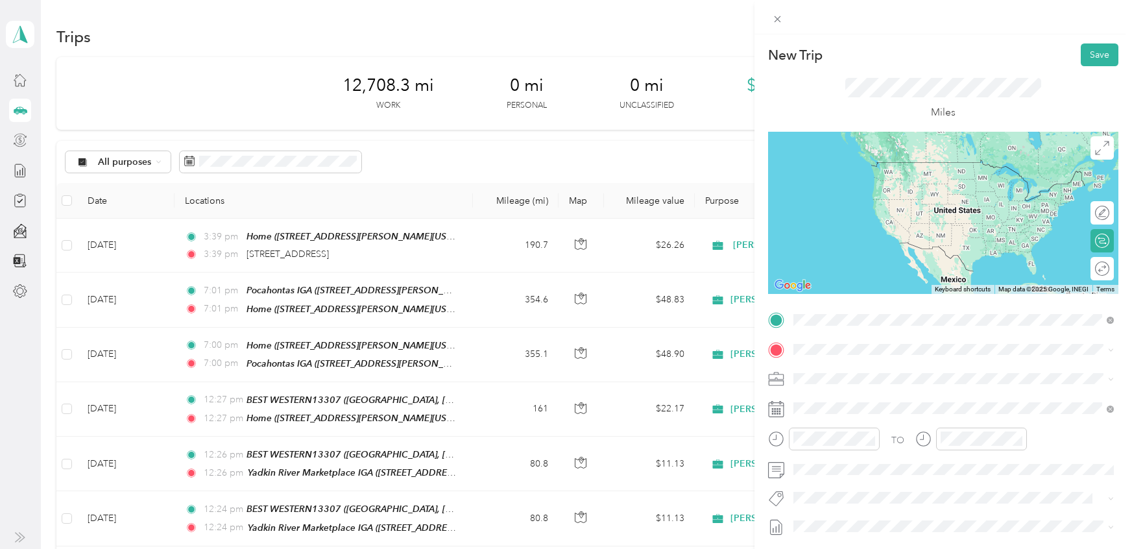
click at [859, 388] on span "7013 S Pine St, 293722246, Pacolet, SC, USA" at bounding box center [859, 390] width 82 height 11
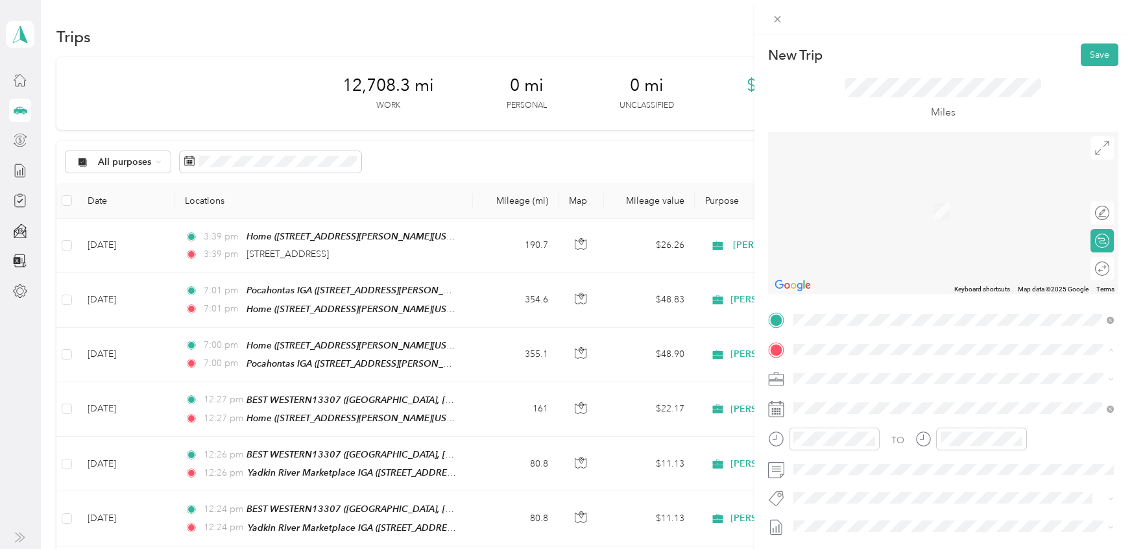
click at [852, 410] on span "1048 Sunset Drive, Latta, South Carolina, United States" at bounding box center [919, 415] width 202 height 11
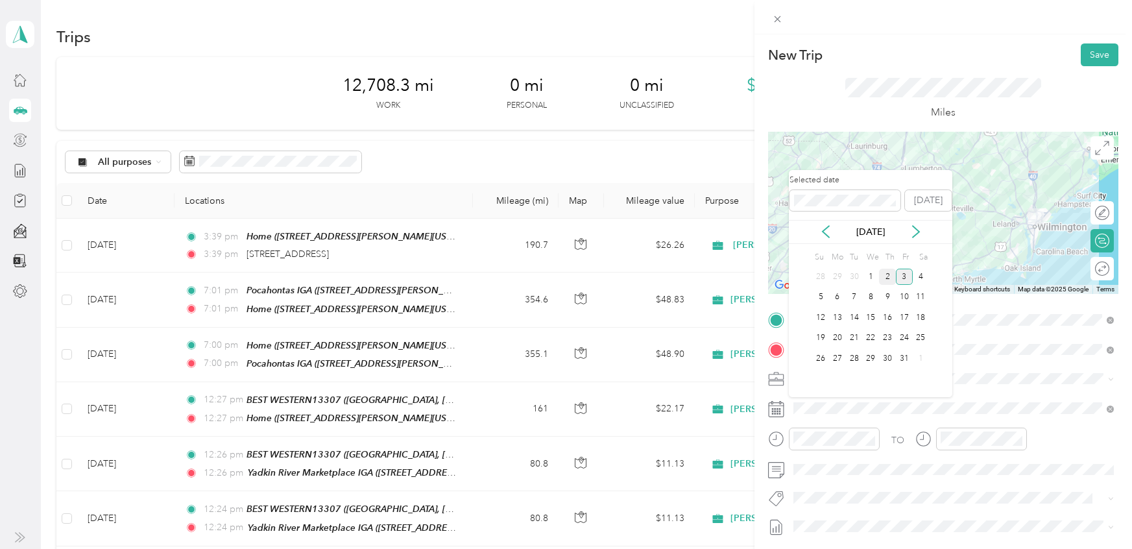
click at [888, 271] on div "2" at bounding box center [887, 277] width 17 height 16
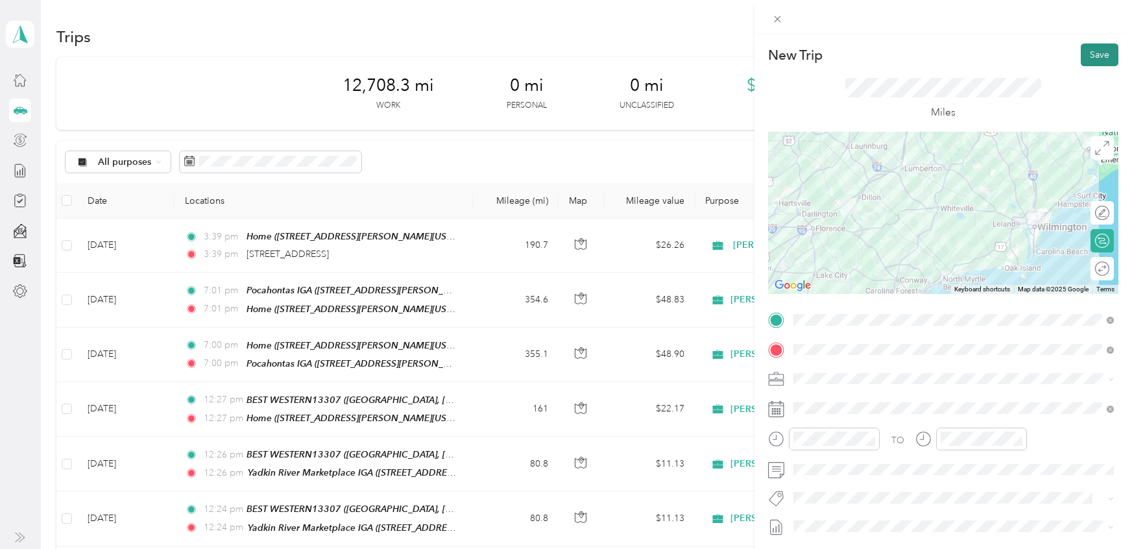
click at [1099, 53] on button "Save" at bounding box center [1100, 54] width 38 height 23
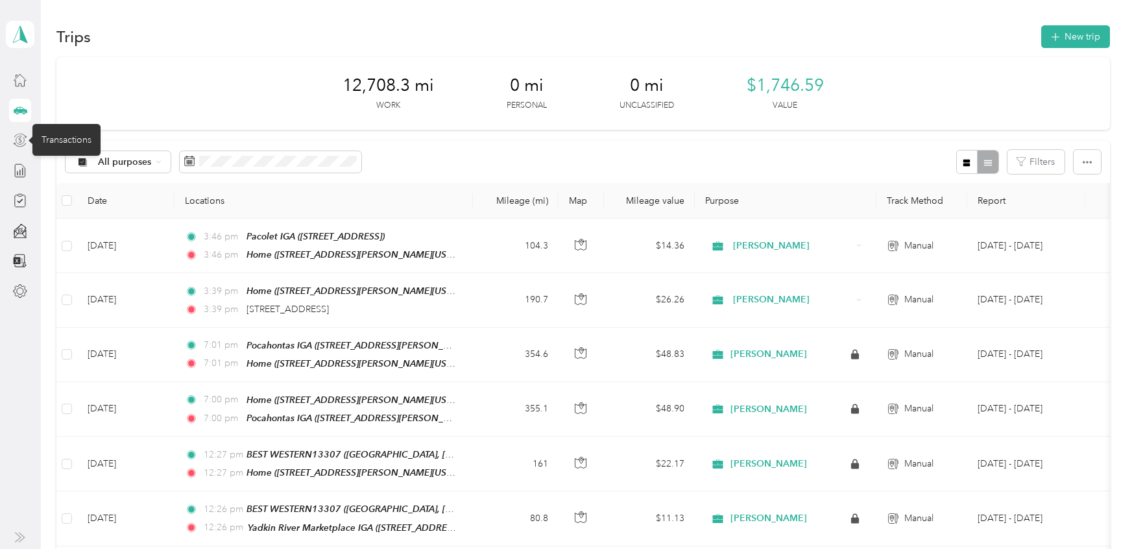
click at [21, 137] on icon at bounding box center [20, 140] width 14 height 14
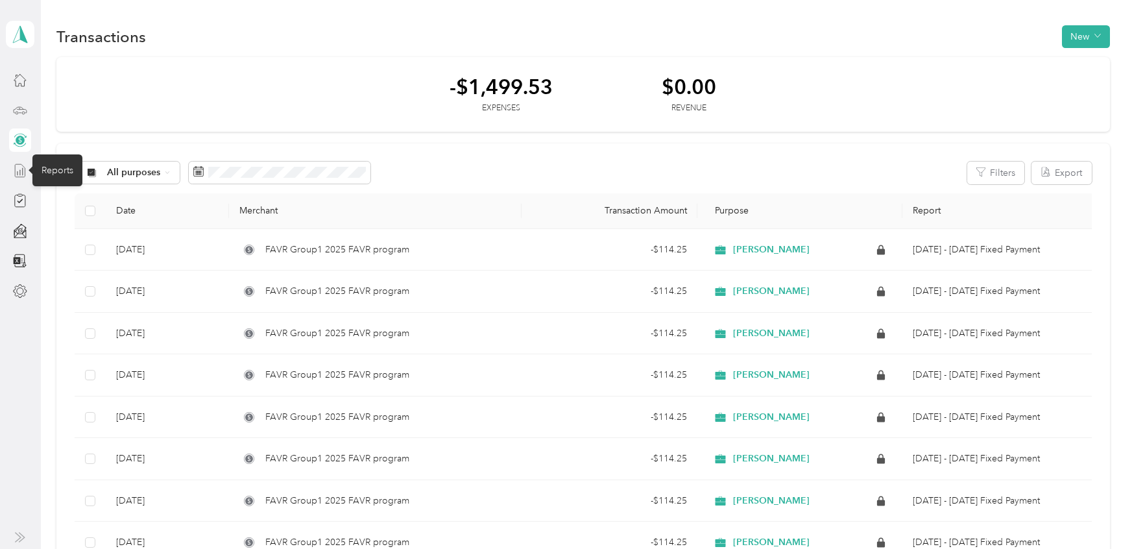
click at [16, 171] on icon at bounding box center [20, 171] width 14 height 14
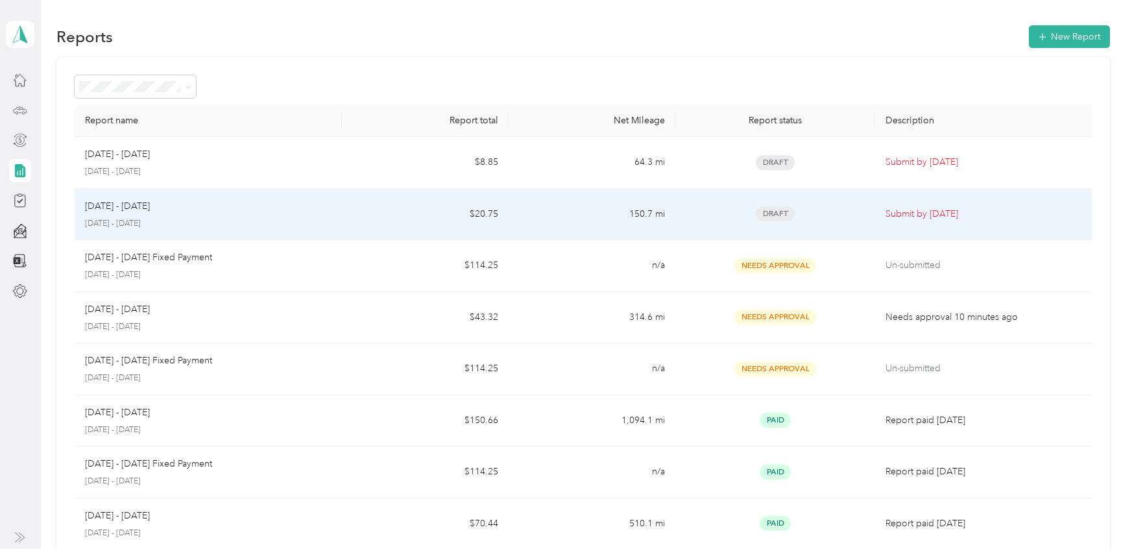
click at [923, 213] on p "Submit by Oct. 4, 2025" at bounding box center [987, 214] width 202 height 14
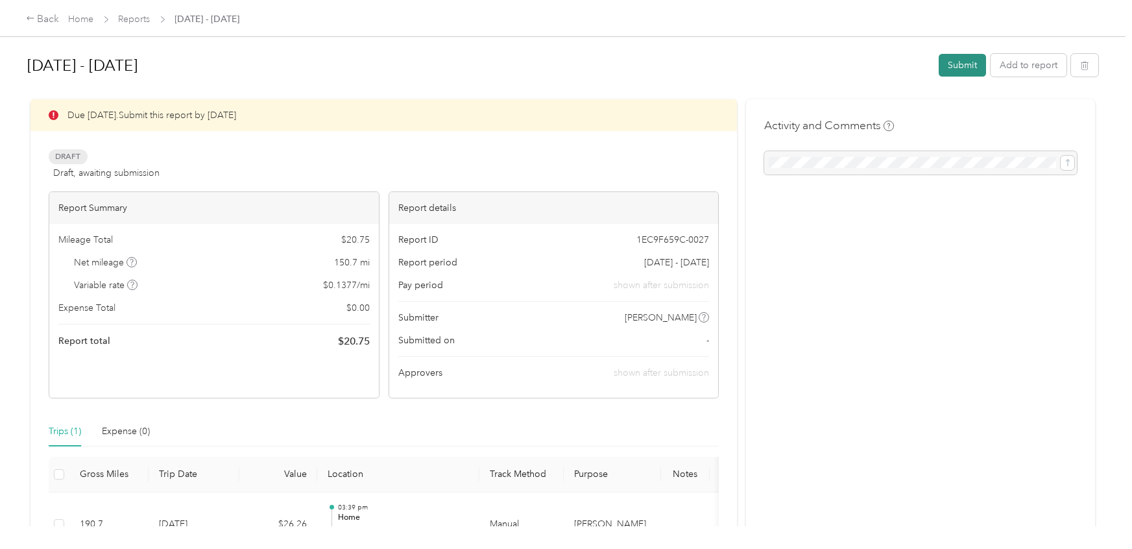
click at [966, 66] on button "Submit" at bounding box center [962, 65] width 47 height 23
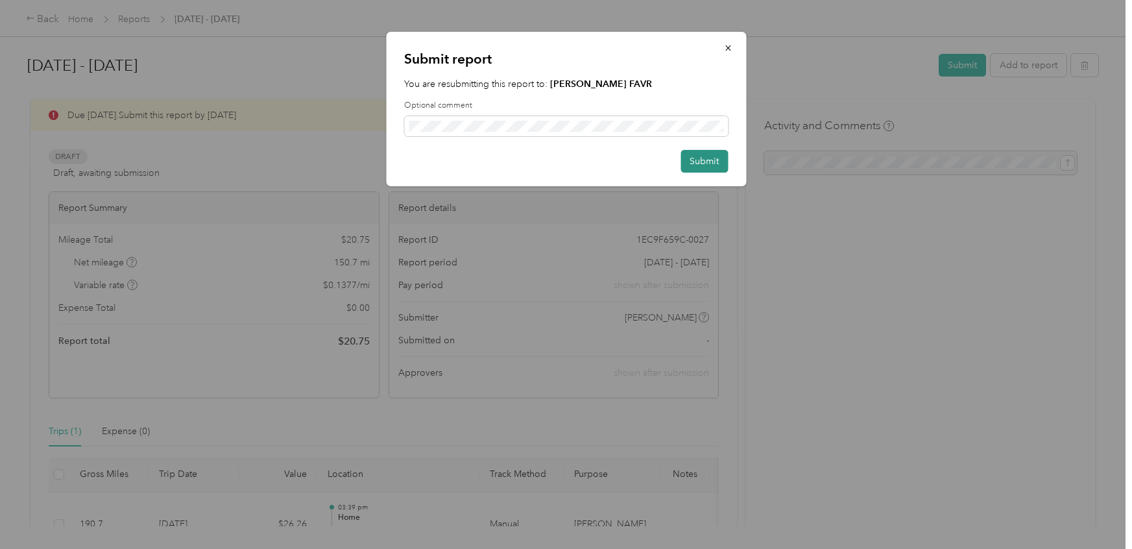
click at [705, 154] on button "Submit" at bounding box center [704, 161] width 47 height 23
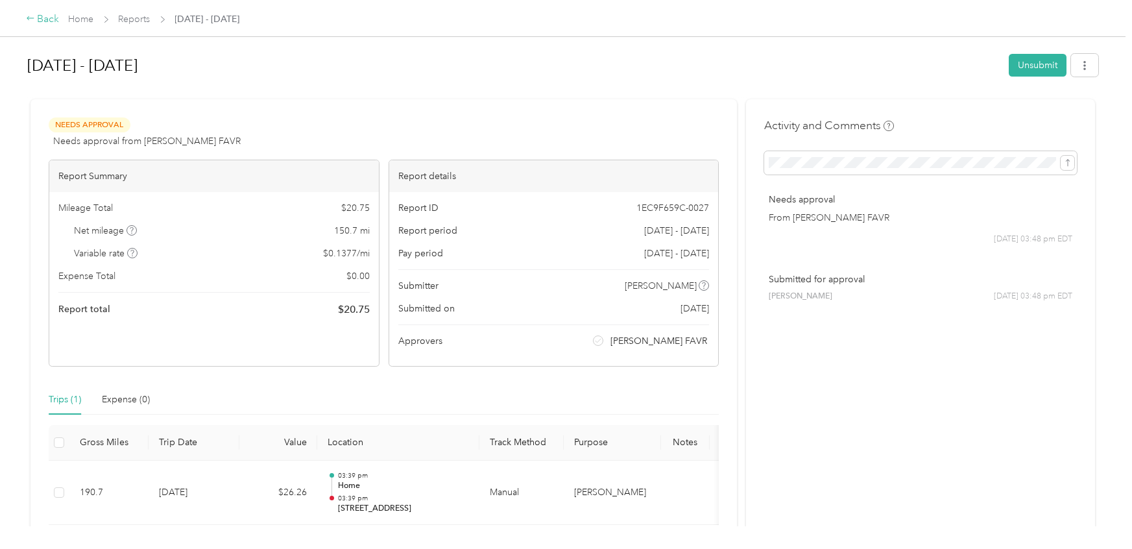
click at [31, 18] on icon at bounding box center [30, 18] width 9 height 9
